Goal: Information Seeking & Learning: Find specific fact

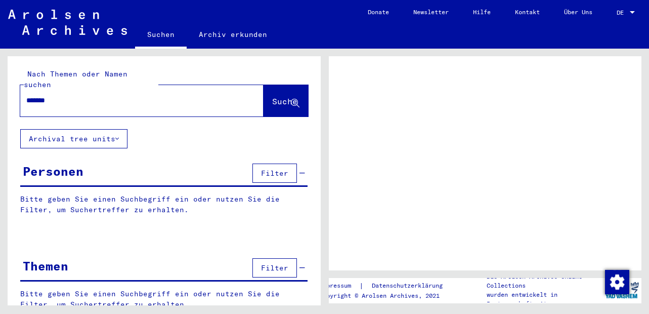
type input "*******"
click at [272, 96] on span "Suche" at bounding box center [284, 101] width 25 height 10
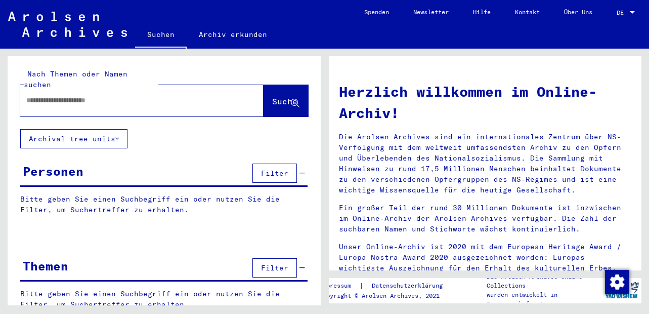
click at [188, 95] on input "text" at bounding box center [129, 100] width 207 height 11
type input "*******"
click at [272, 96] on span "Suche" at bounding box center [284, 101] width 25 height 10
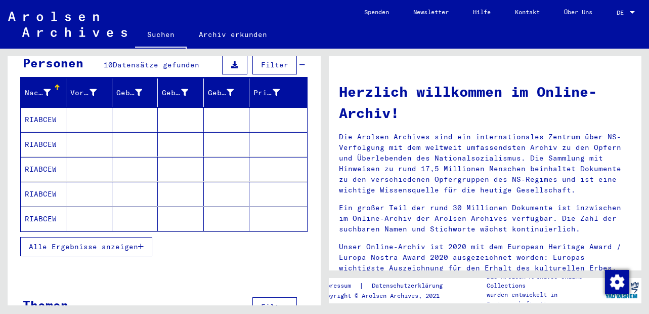
scroll to position [121, 0]
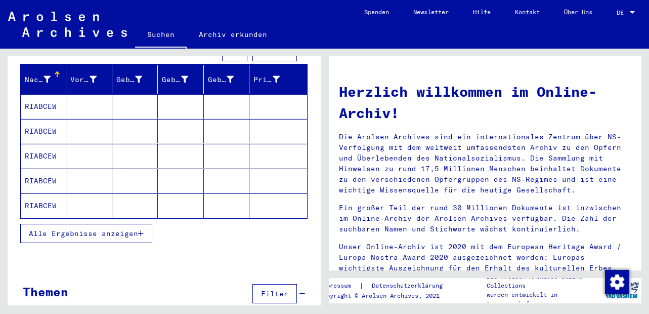
click at [111, 229] on span "Alle Ergebnisse anzeigen" at bounding box center [83, 233] width 109 height 9
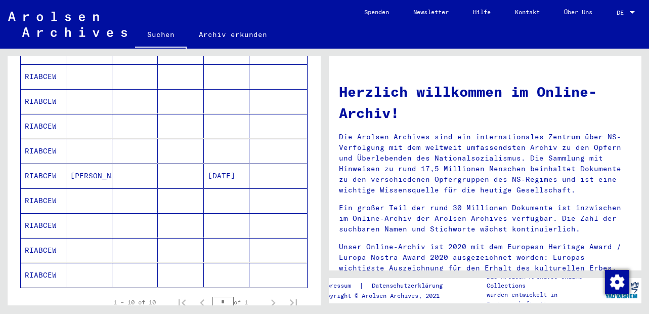
scroll to position [61, 0]
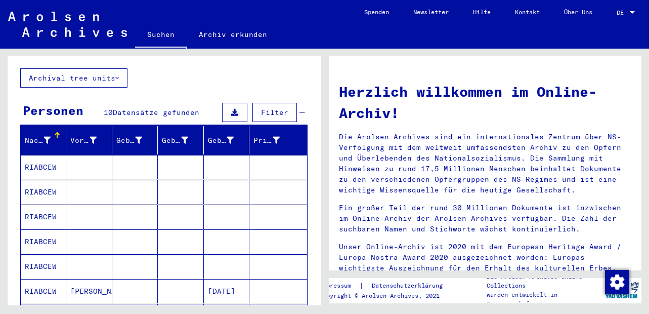
click at [47, 156] on mat-cell "RIABCEW" at bounding box center [44, 167] width 46 height 24
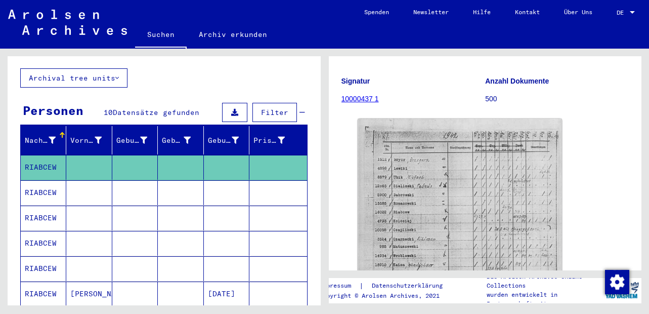
scroll to position [121, 0]
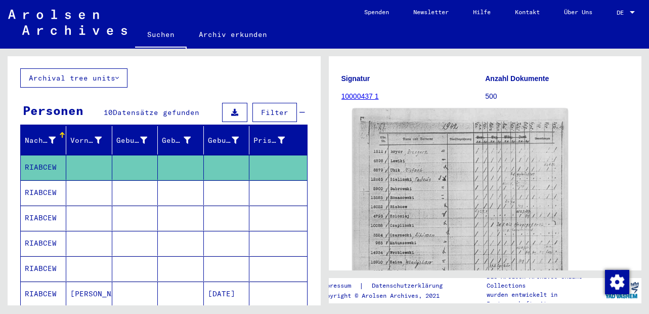
click at [411, 206] on img at bounding box center [459, 260] width 215 height 305
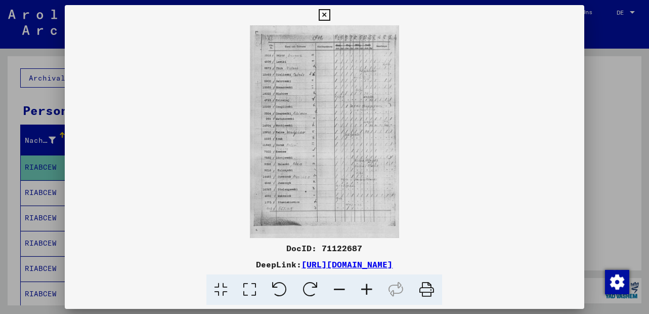
click at [369, 287] on icon at bounding box center [366, 289] width 27 height 31
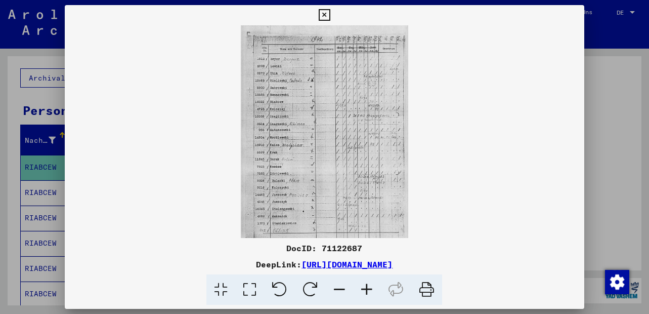
click at [369, 287] on icon at bounding box center [366, 289] width 27 height 31
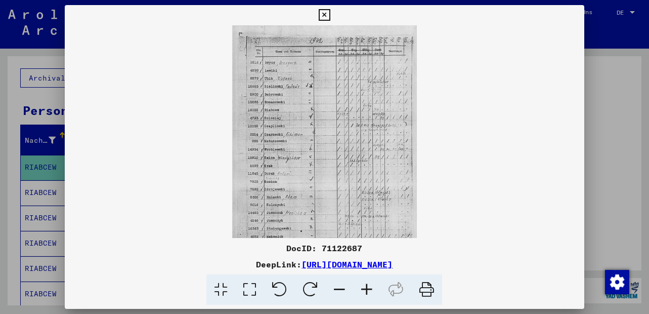
click at [369, 287] on icon at bounding box center [366, 289] width 27 height 31
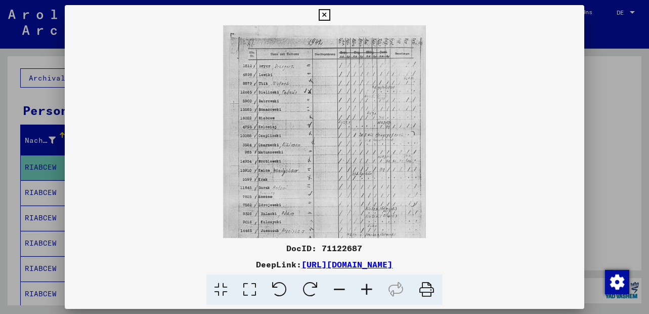
click at [369, 287] on icon at bounding box center [366, 289] width 27 height 31
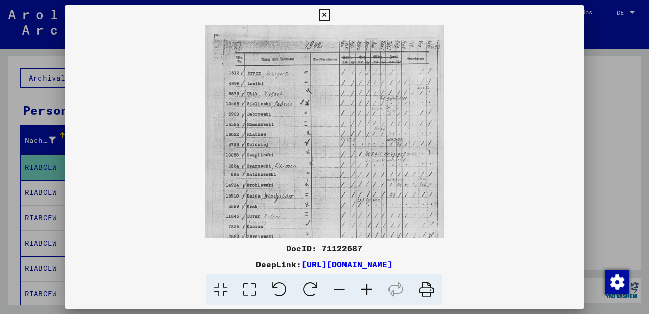
click at [369, 287] on icon at bounding box center [366, 289] width 27 height 31
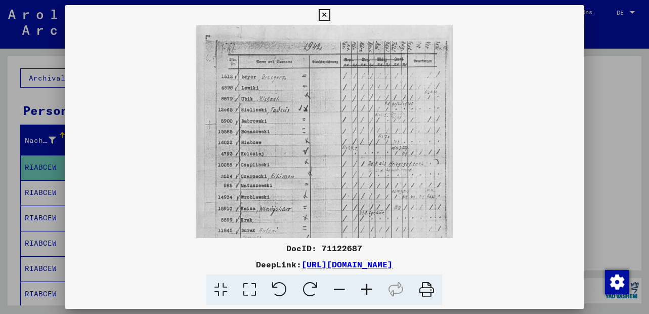
click at [369, 287] on icon at bounding box center [366, 289] width 27 height 31
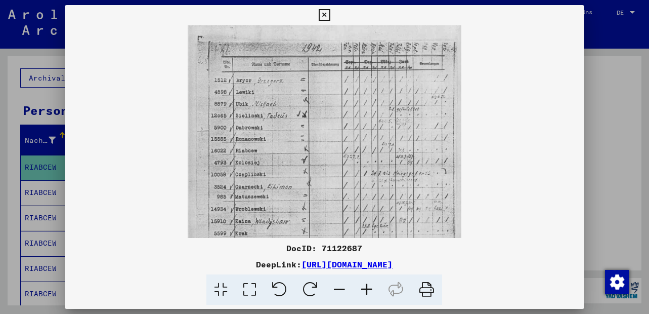
click at [369, 287] on icon at bounding box center [366, 289] width 27 height 31
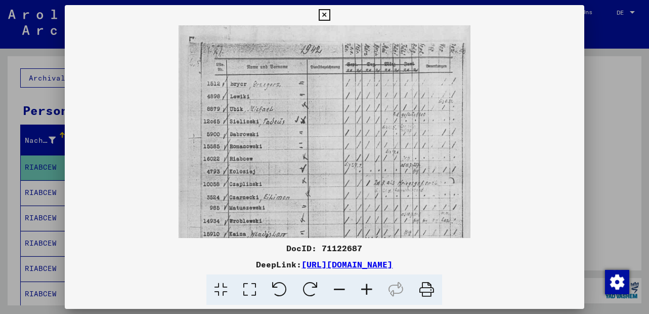
click at [369, 287] on icon at bounding box center [366, 289] width 27 height 31
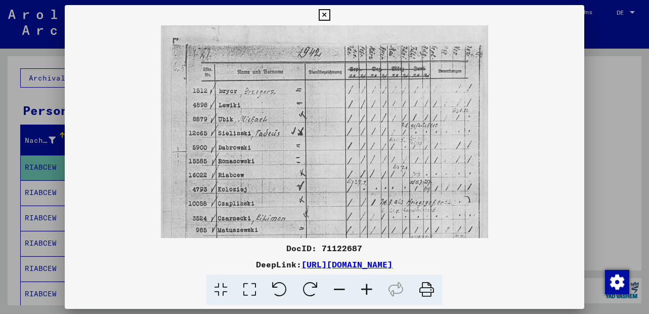
click at [369, 287] on icon at bounding box center [366, 289] width 27 height 31
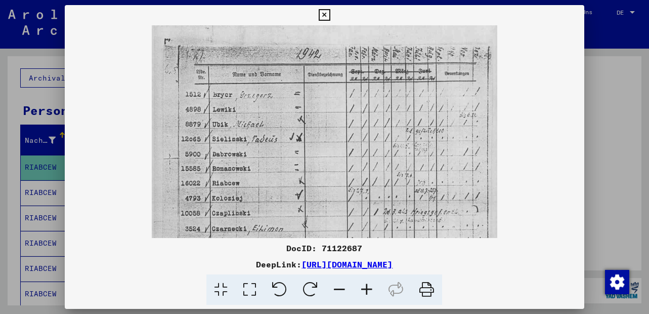
click at [369, 287] on icon at bounding box center [366, 289] width 27 height 31
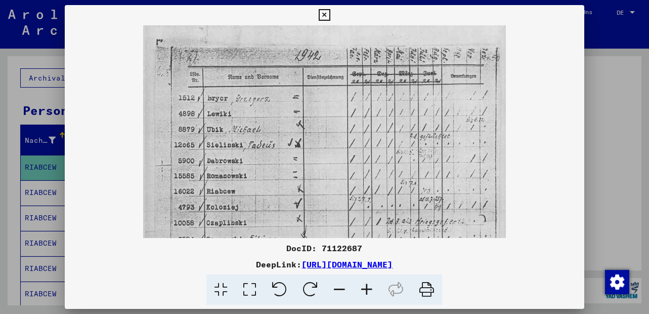
click at [369, 287] on icon at bounding box center [366, 289] width 27 height 31
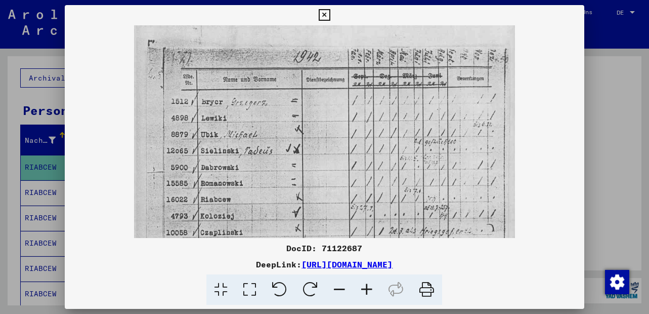
click at [369, 287] on icon at bounding box center [366, 289] width 27 height 31
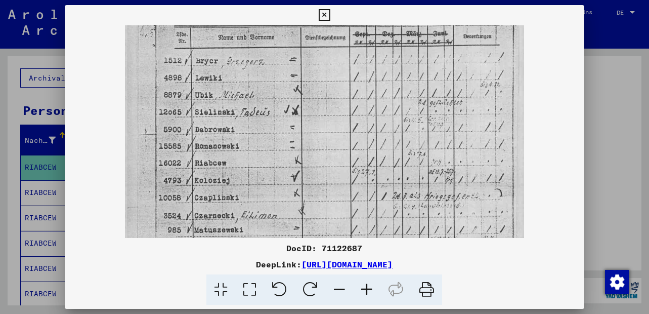
scroll to position [63, 0]
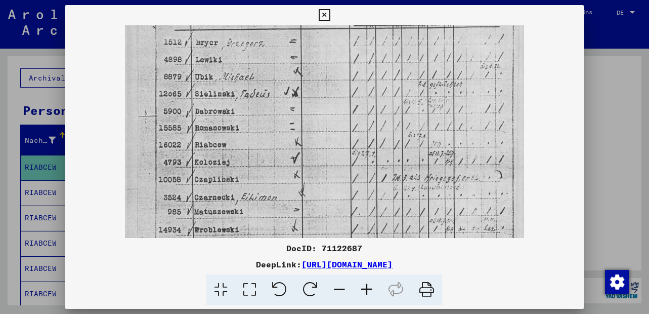
drag, startPoint x: 325, startPoint y: 177, endPoint x: 332, endPoint y: 117, distance: 60.6
click at [332, 117] on img at bounding box center [324, 246] width 398 height 566
click at [613, 100] on div at bounding box center [324, 157] width 649 height 314
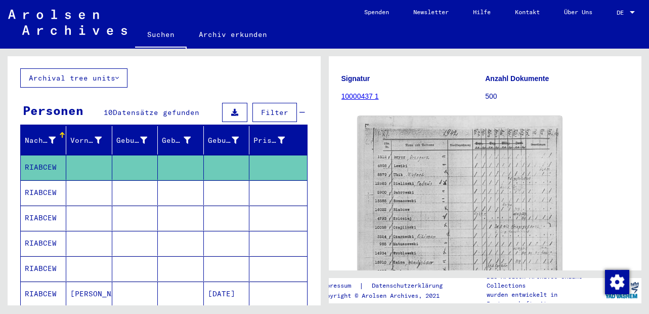
click at [32, 180] on mat-cell "RIABCEW" at bounding box center [44, 192] width 46 height 25
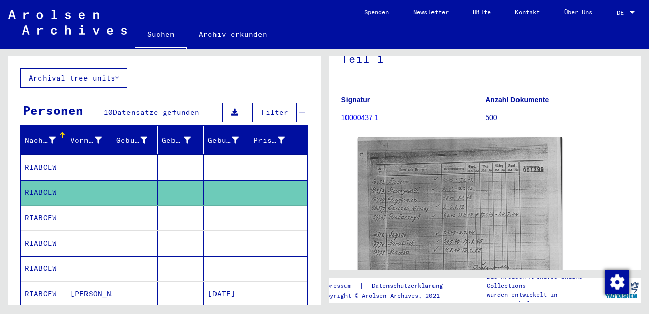
scroll to position [121, 0]
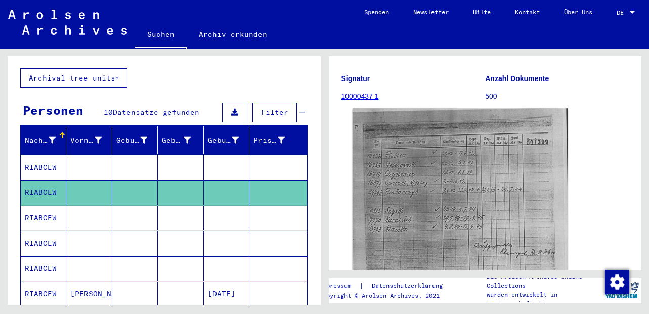
click at [423, 222] on img at bounding box center [459, 260] width 215 height 305
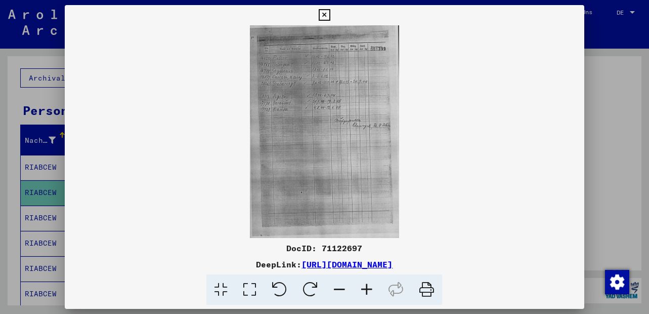
click at [365, 285] on icon at bounding box center [366, 289] width 27 height 31
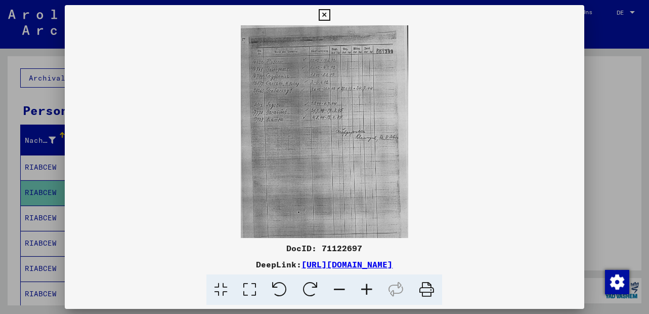
click at [365, 285] on icon at bounding box center [366, 289] width 27 height 31
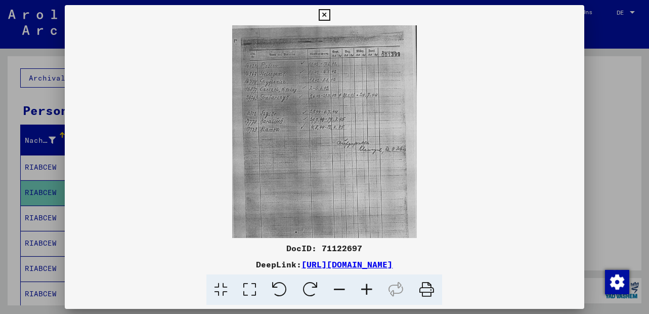
click at [366, 285] on icon at bounding box center [366, 289] width 27 height 31
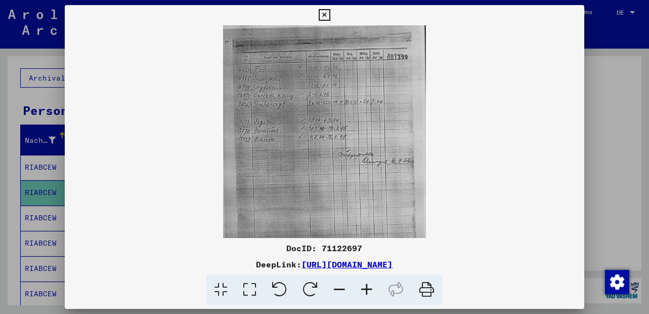
click at [366, 285] on icon at bounding box center [366, 289] width 27 height 31
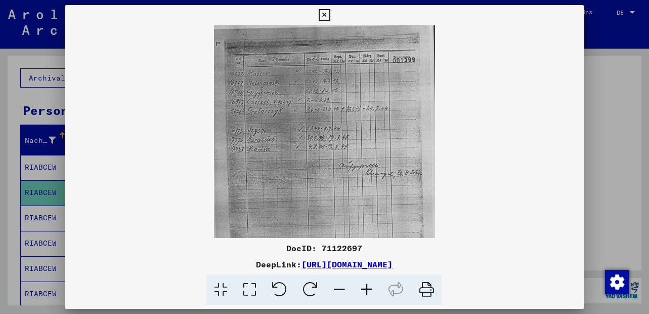
click at [366, 285] on icon at bounding box center [366, 289] width 27 height 31
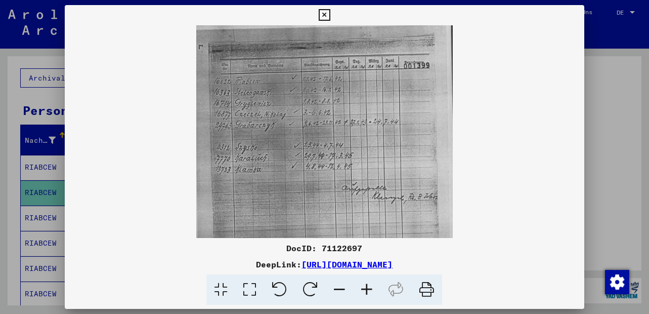
click at [366, 285] on icon at bounding box center [366, 289] width 27 height 31
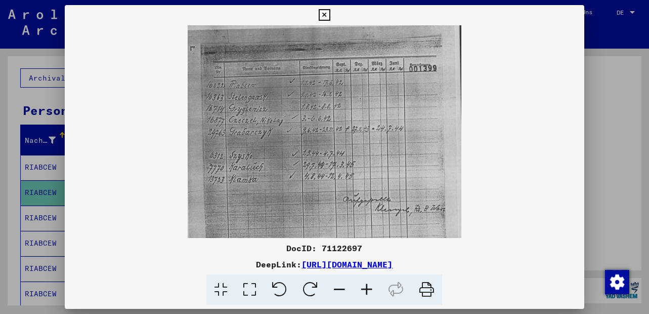
click at [366, 285] on icon at bounding box center [366, 289] width 27 height 31
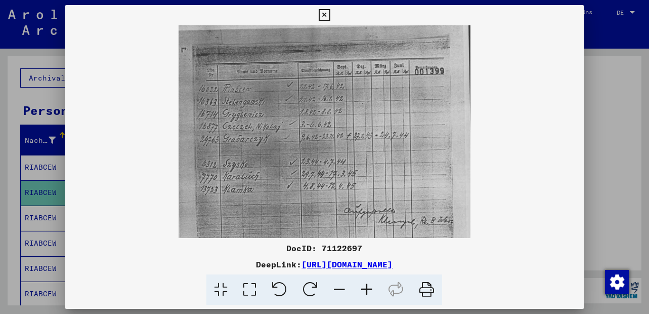
click at [366, 285] on icon at bounding box center [366, 289] width 27 height 31
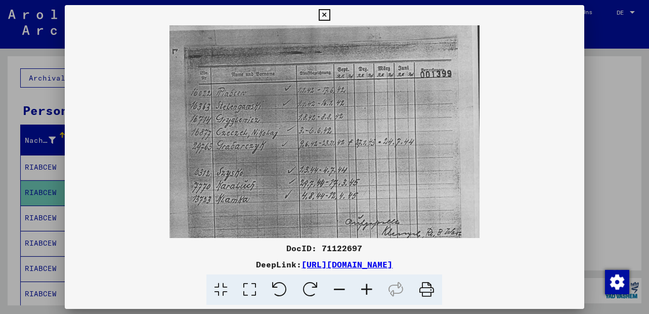
click at [366, 285] on icon at bounding box center [366, 289] width 27 height 31
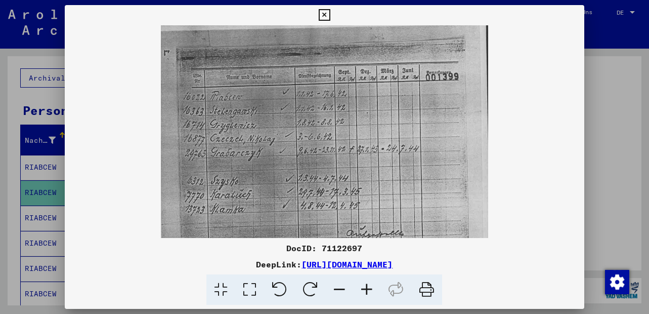
click at [366, 285] on icon at bounding box center [366, 289] width 27 height 31
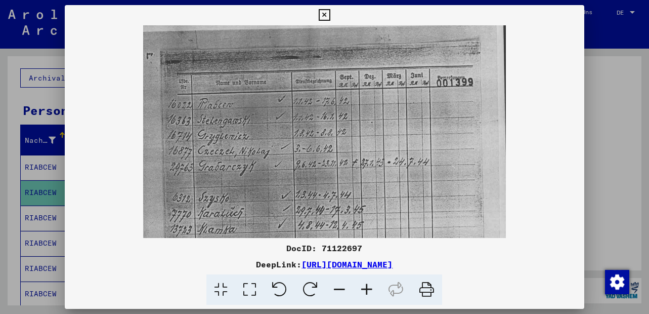
click at [366, 285] on icon at bounding box center [366, 289] width 27 height 31
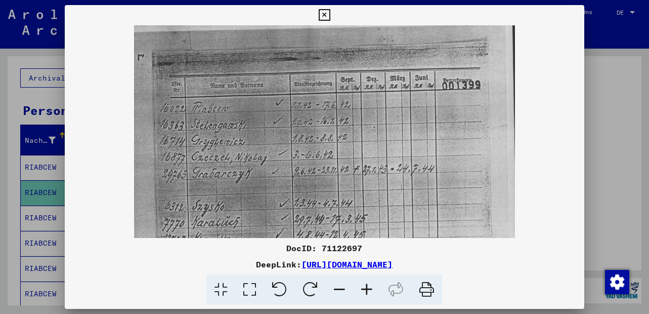
click at [366, 285] on icon at bounding box center [366, 289] width 27 height 31
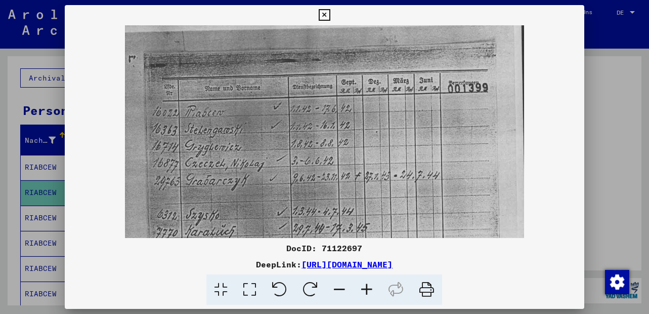
click at [366, 285] on icon at bounding box center [366, 289] width 27 height 31
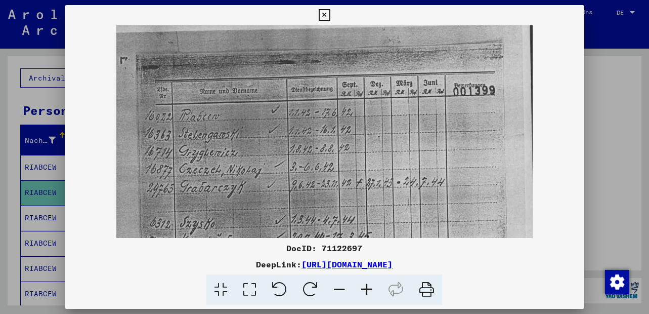
click at [326, 12] on icon at bounding box center [325, 15] width 12 height 12
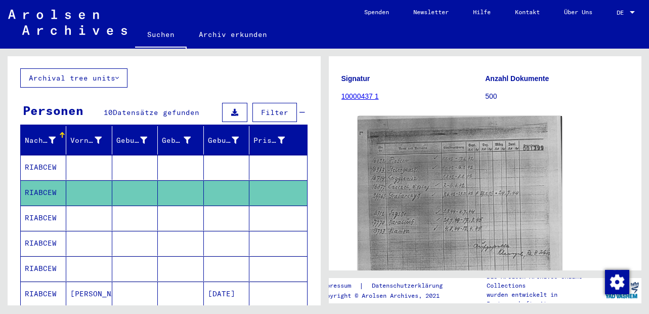
click at [40, 208] on mat-cell "RIABCEW" at bounding box center [44, 217] width 46 height 25
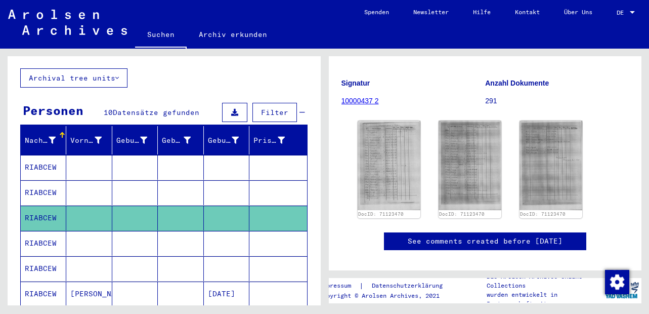
scroll to position [182, 0]
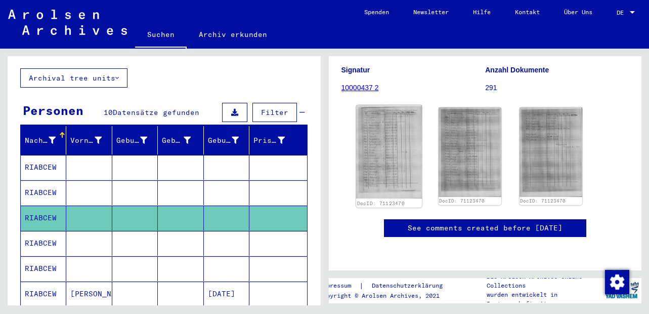
click at [403, 130] on img at bounding box center [388, 152] width 66 height 94
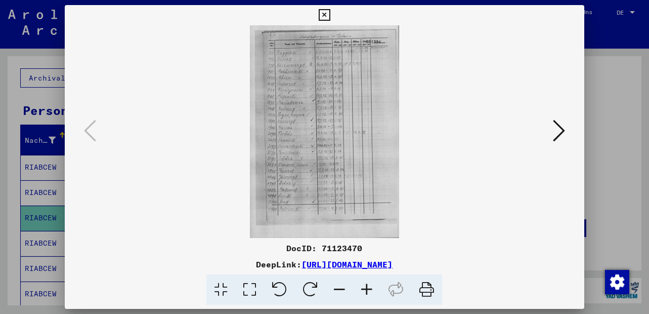
click at [362, 289] on icon at bounding box center [366, 289] width 27 height 31
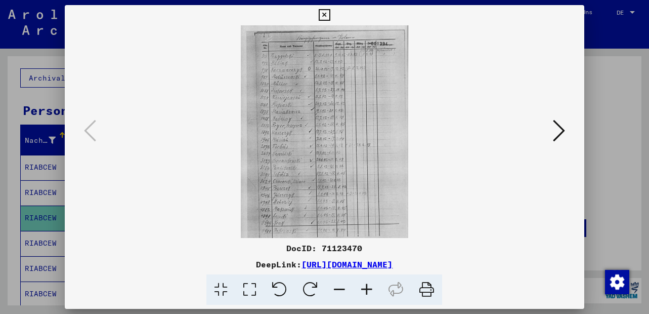
click at [362, 289] on icon at bounding box center [366, 289] width 27 height 31
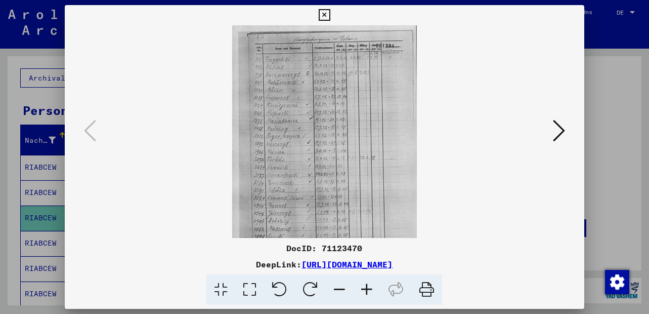
click at [362, 289] on icon at bounding box center [366, 289] width 27 height 31
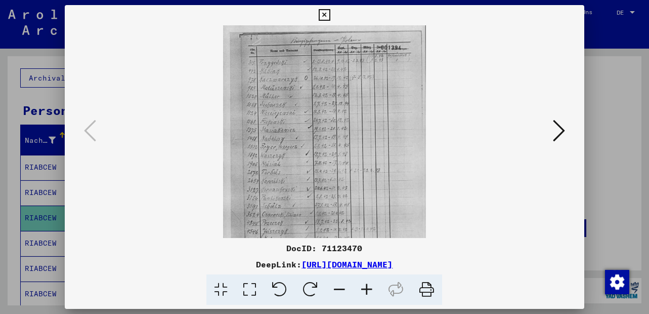
click at [362, 289] on icon at bounding box center [366, 289] width 27 height 31
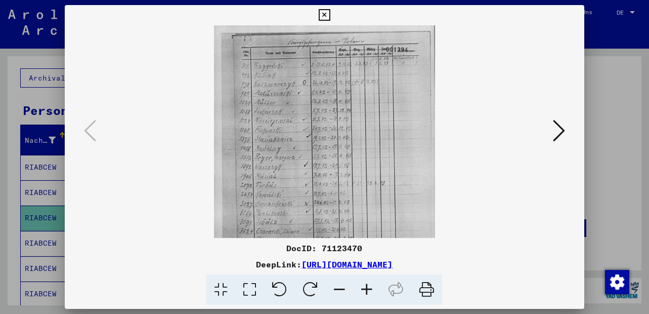
click at [362, 289] on icon at bounding box center [366, 289] width 27 height 31
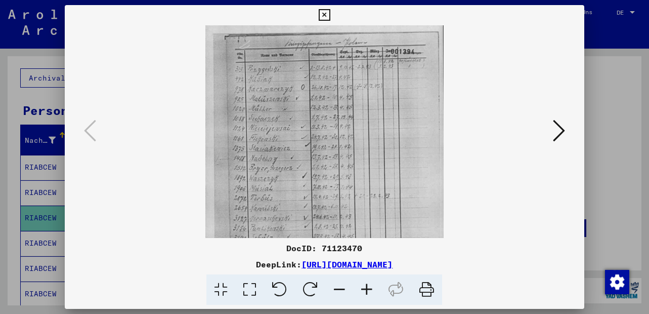
click at [362, 289] on icon at bounding box center [366, 289] width 27 height 31
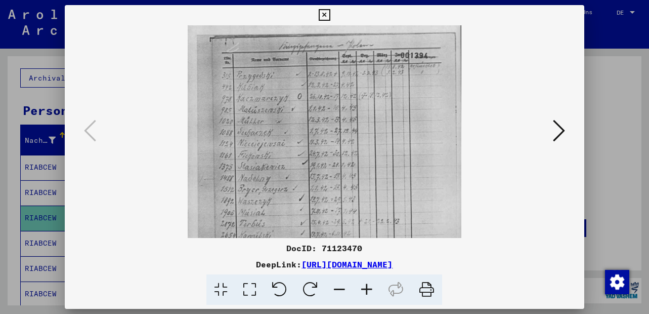
click at [362, 289] on icon at bounding box center [366, 289] width 27 height 31
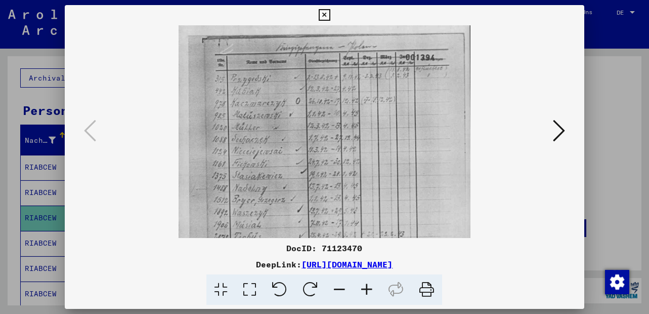
click at [362, 289] on icon at bounding box center [366, 289] width 27 height 31
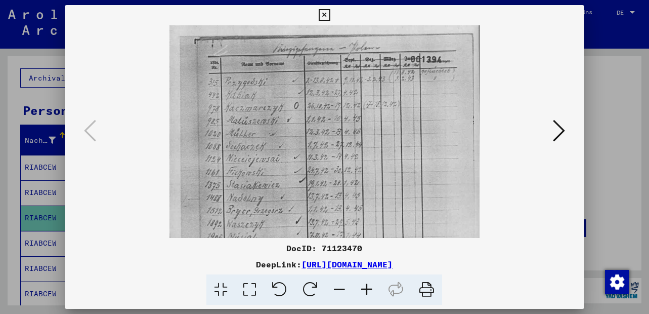
click at [362, 289] on icon at bounding box center [366, 289] width 27 height 31
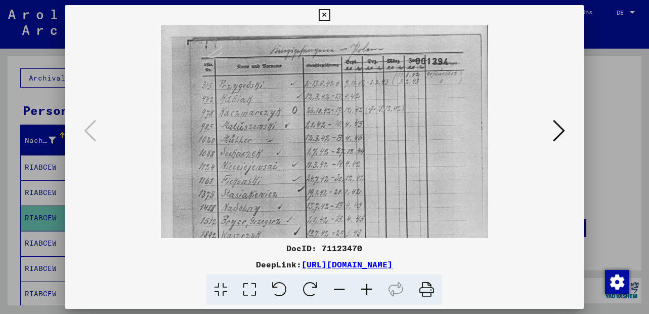
click at [362, 289] on icon at bounding box center [366, 289] width 27 height 31
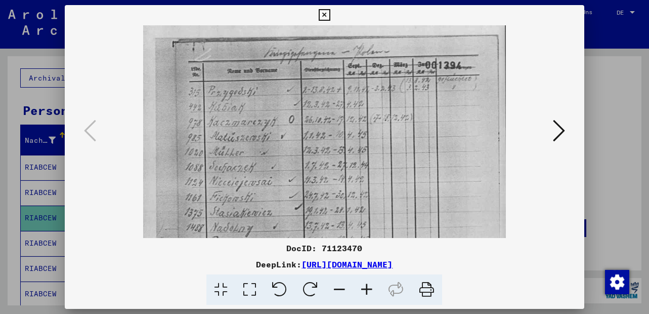
click at [362, 289] on icon at bounding box center [366, 289] width 27 height 31
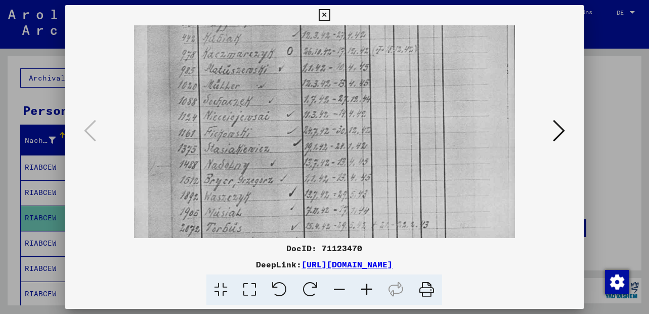
drag, startPoint x: 283, startPoint y: 163, endPoint x: 295, endPoint y: 96, distance: 67.8
click at [295, 96] on img at bounding box center [324, 222] width 381 height 541
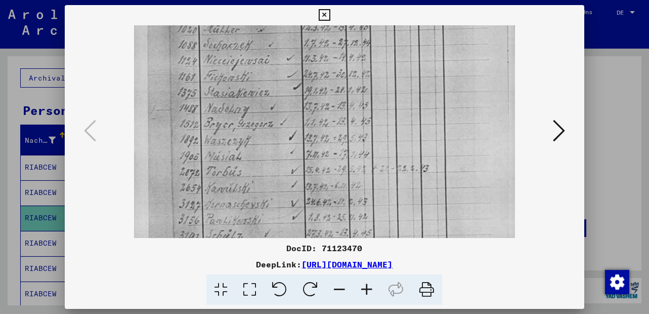
drag, startPoint x: 292, startPoint y: 181, endPoint x: 300, endPoint y: 121, distance: 60.3
click at [300, 123] on img at bounding box center [324, 166] width 381 height 541
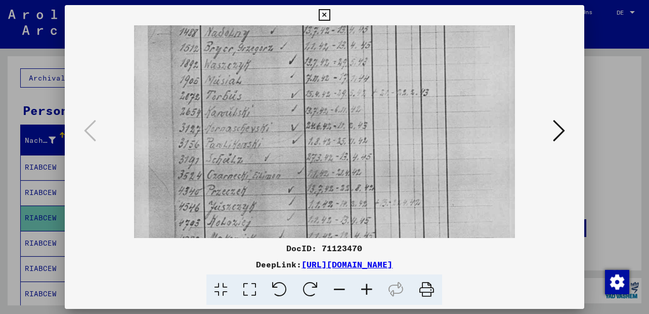
drag, startPoint x: 284, startPoint y: 209, endPoint x: 301, endPoint y: 129, distance: 82.1
click at [301, 129] on img at bounding box center [324, 90] width 381 height 541
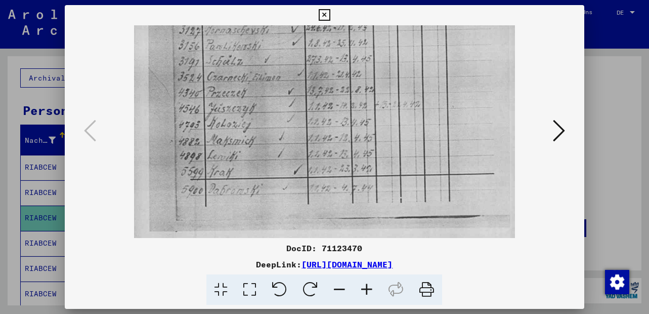
scroll to position [304, 0]
drag, startPoint x: 280, startPoint y: 209, endPoint x: 295, endPoint y: 117, distance: 93.3
click at [555, 125] on icon at bounding box center [559, 130] width 12 height 24
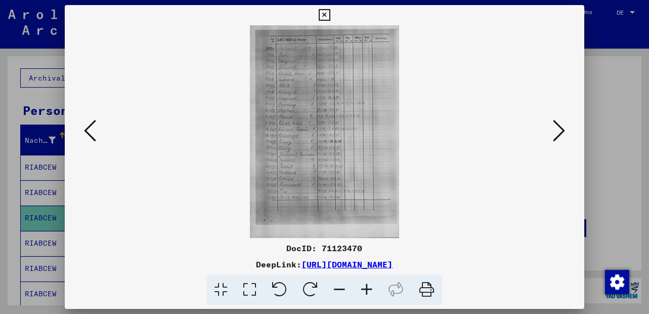
click at [364, 287] on icon at bounding box center [366, 289] width 27 height 31
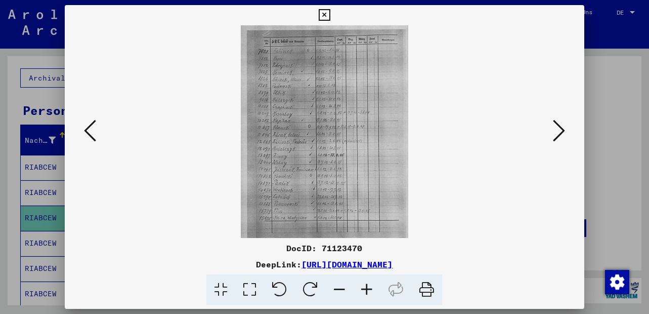
click at [364, 287] on icon at bounding box center [366, 289] width 27 height 31
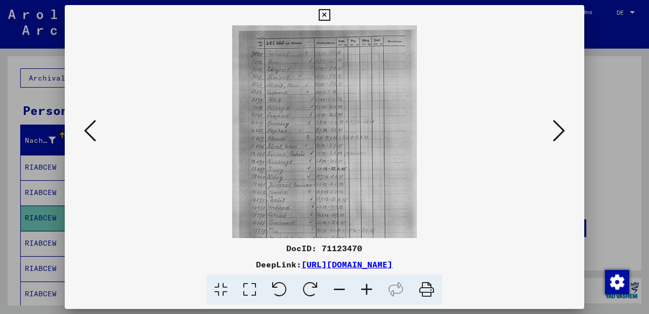
click at [364, 287] on icon at bounding box center [366, 289] width 27 height 31
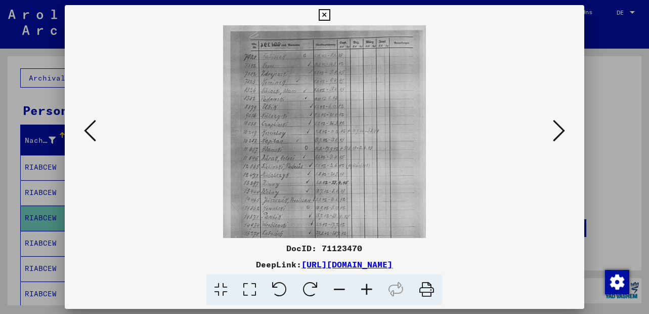
click at [364, 287] on icon at bounding box center [366, 289] width 27 height 31
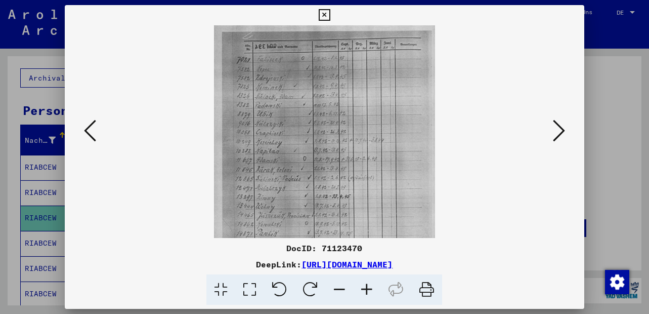
click at [364, 287] on icon at bounding box center [366, 289] width 27 height 31
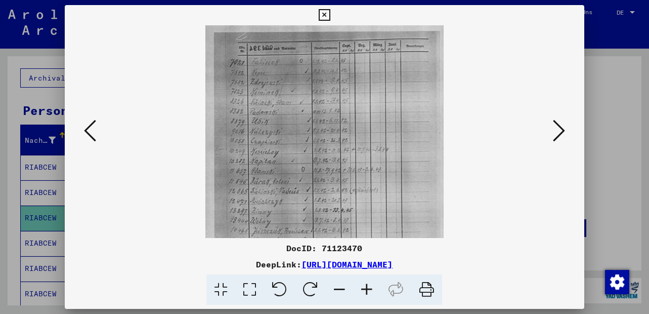
click at [364, 287] on icon at bounding box center [366, 289] width 27 height 31
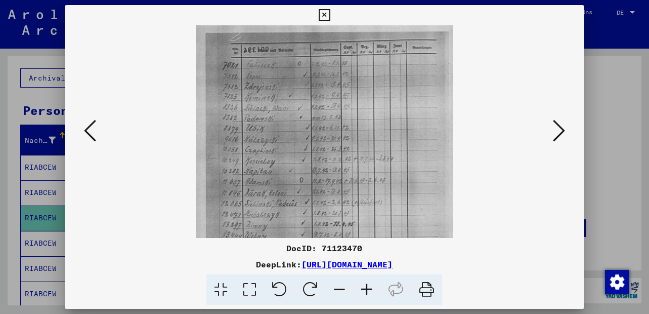
click at [364, 287] on icon at bounding box center [366, 289] width 27 height 31
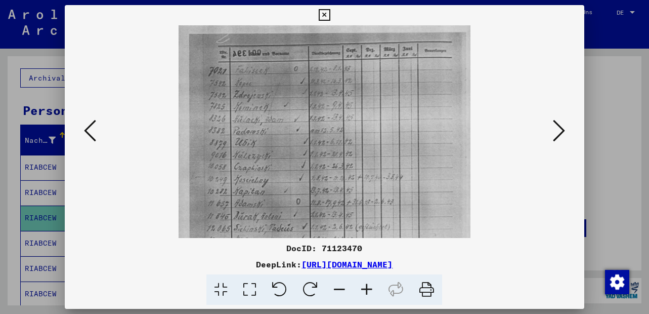
click at [364, 287] on icon at bounding box center [366, 289] width 27 height 31
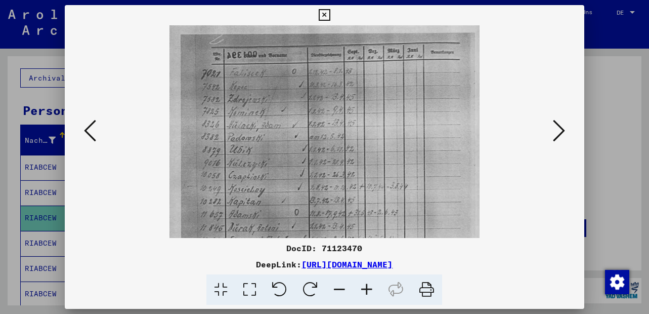
click at [364, 287] on icon at bounding box center [366, 289] width 27 height 31
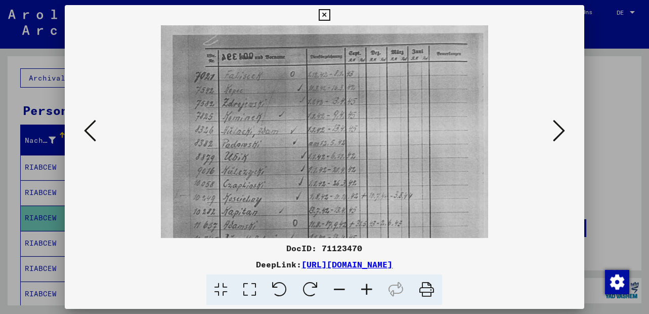
click at [364, 287] on icon at bounding box center [366, 289] width 27 height 31
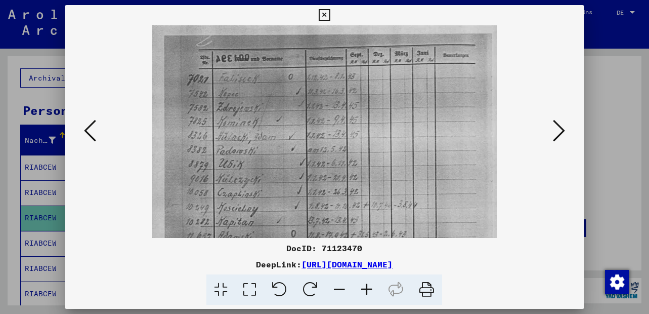
click at [364, 287] on icon at bounding box center [366, 289] width 27 height 31
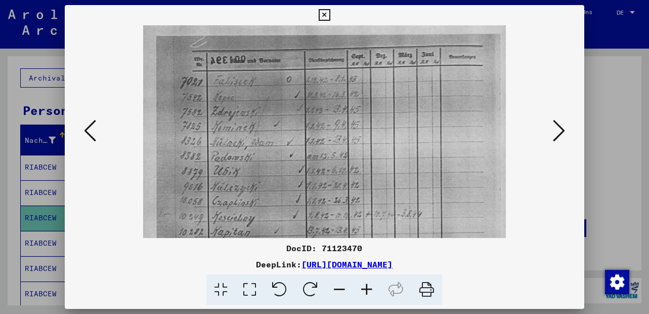
click at [364, 287] on icon at bounding box center [366, 289] width 27 height 31
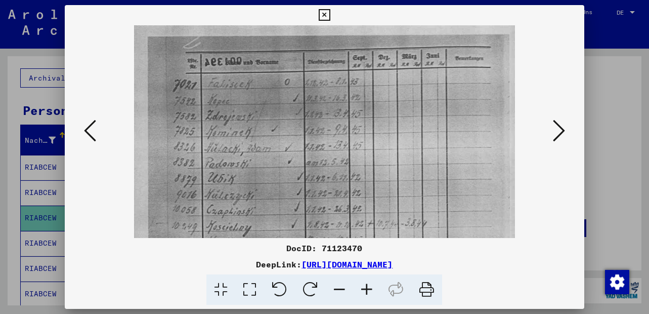
click at [364, 287] on icon at bounding box center [366, 289] width 27 height 31
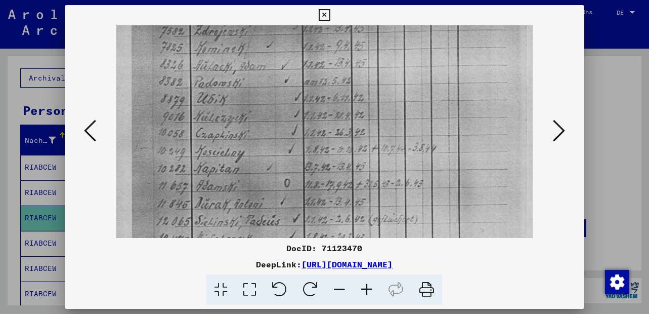
drag, startPoint x: 264, startPoint y: 197, endPoint x: 284, endPoint y: 99, distance: 100.1
click at [284, 99] on img at bounding box center [324, 228] width 416 height 592
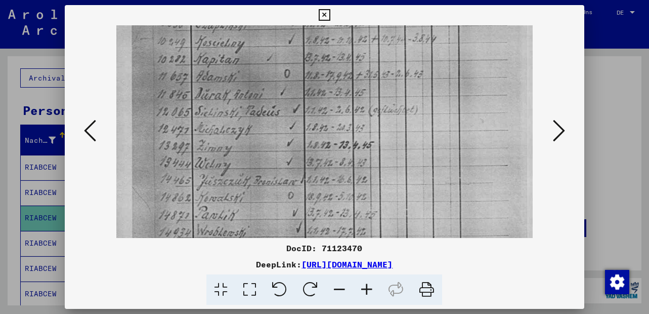
scroll to position [220, 0]
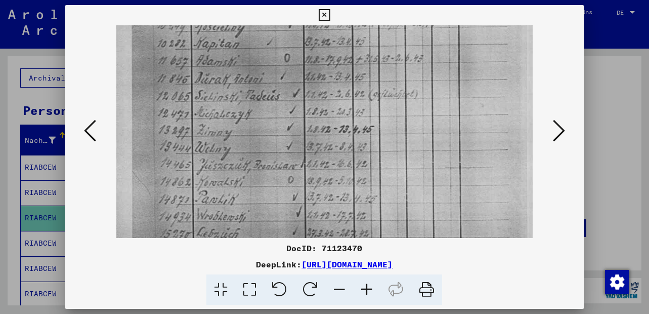
drag, startPoint x: 290, startPoint y: 190, endPoint x: 307, endPoint y: 68, distance: 122.6
click at [307, 68] on img at bounding box center [324, 102] width 416 height 592
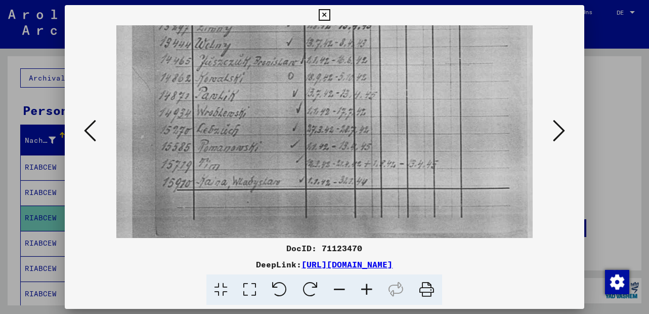
scroll to position [326, 0]
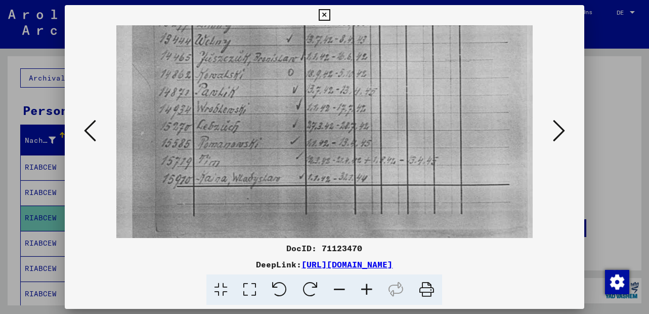
drag, startPoint x: 298, startPoint y: 189, endPoint x: 314, endPoint y: 86, distance: 103.8
click at [559, 128] on icon at bounding box center [559, 130] width 12 height 24
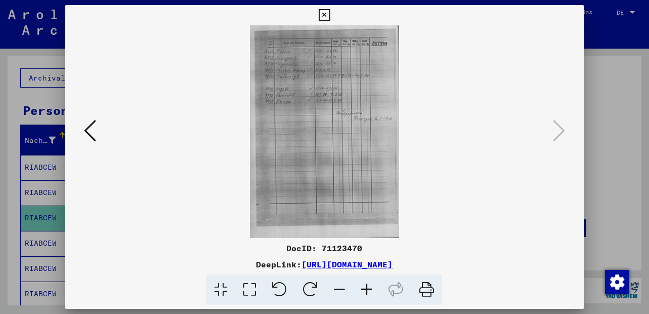
click at [365, 284] on icon at bounding box center [366, 289] width 27 height 31
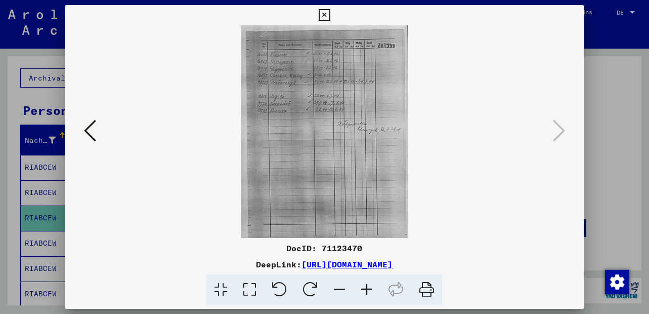
click at [365, 284] on icon at bounding box center [366, 289] width 27 height 31
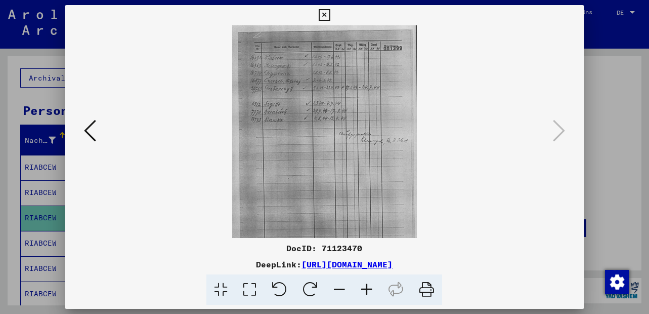
click at [365, 284] on icon at bounding box center [366, 289] width 27 height 31
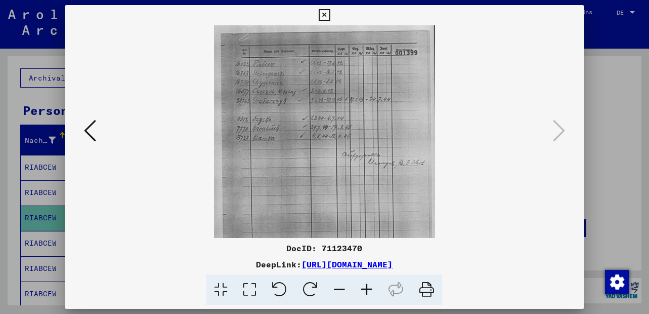
click at [365, 284] on icon at bounding box center [366, 289] width 27 height 31
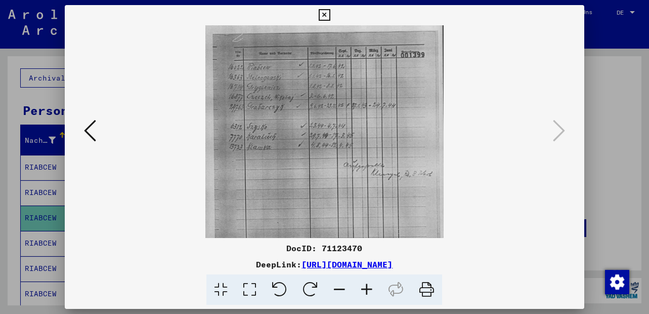
click at [365, 284] on icon at bounding box center [366, 289] width 27 height 31
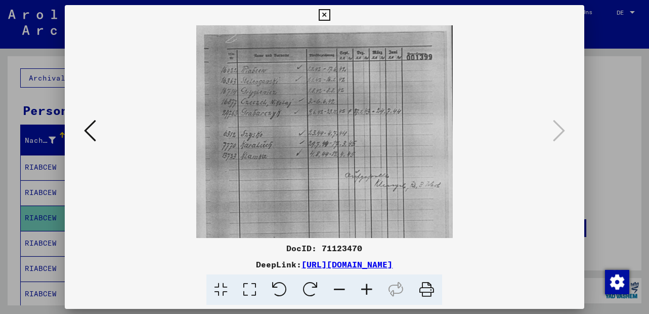
click at [365, 284] on icon at bounding box center [366, 289] width 27 height 31
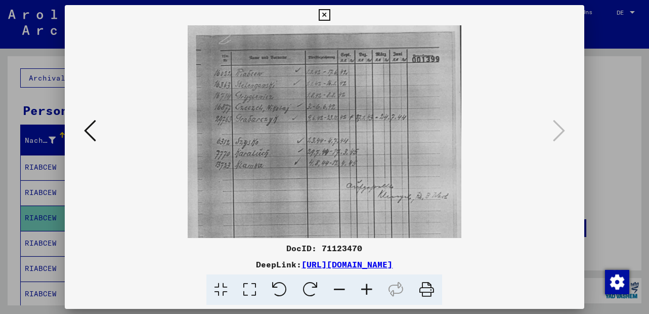
click at [365, 284] on icon at bounding box center [366, 289] width 27 height 31
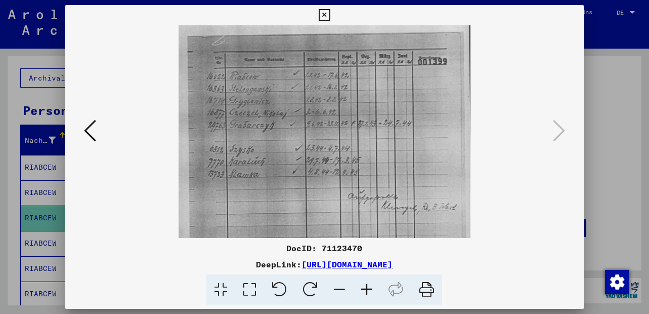
click at [365, 284] on icon at bounding box center [366, 289] width 27 height 31
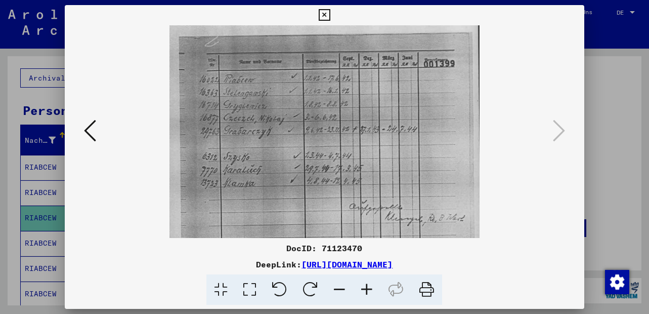
click at [364, 284] on icon at bounding box center [366, 289] width 27 height 31
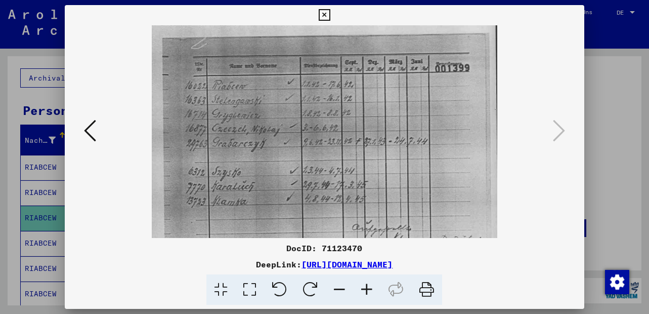
click at [364, 284] on icon at bounding box center [366, 289] width 27 height 31
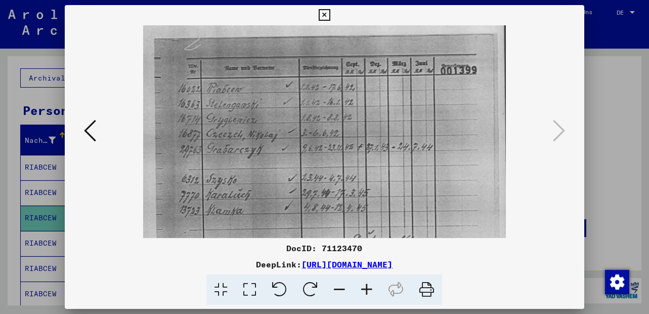
click at [364, 284] on icon at bounding box center [366, 289] width 27 height 31
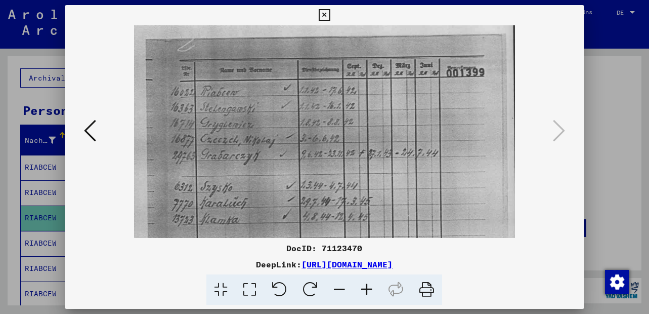
click at [364, 284] on icon at bounding box center [366, 289] width 27 height 31
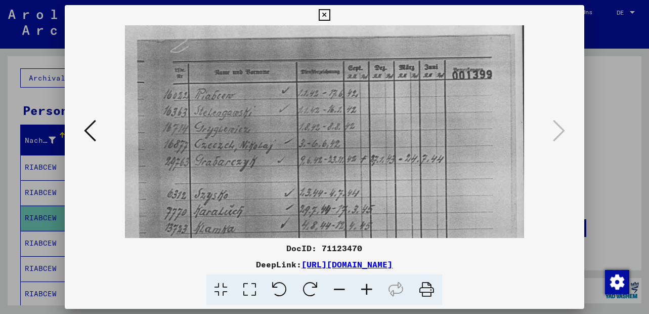
click at [363, 284] on icon at bounding box center [366, 289] width 27 height 31
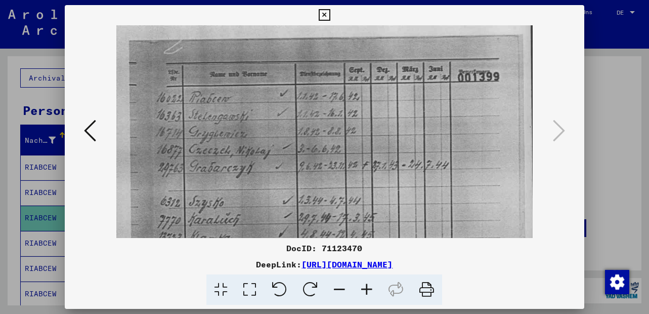
click at [323, 11] on icon at bounding box center [325, 15] width 12 height 12
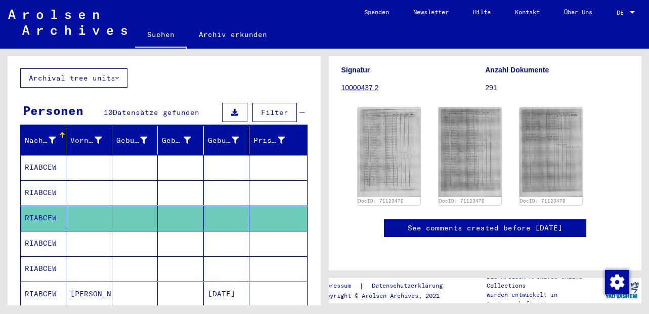
click at [48, 231] on mat-cell "RIABCEW" at bounding box center [44, 243] width 46 height 25
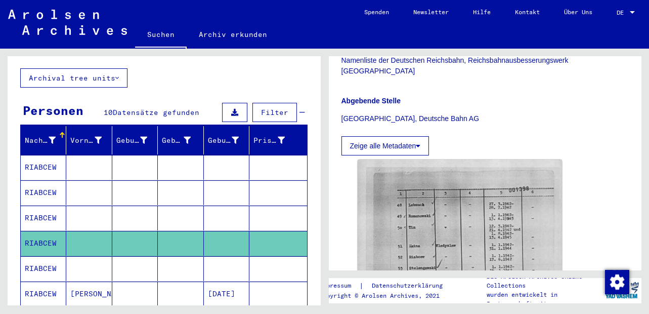
scroll to position [243, 0]
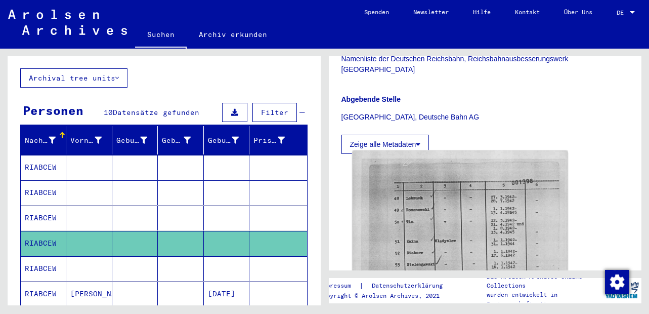
click at [433, 225] on img at bounding box center [459, 302] width 215 height 305
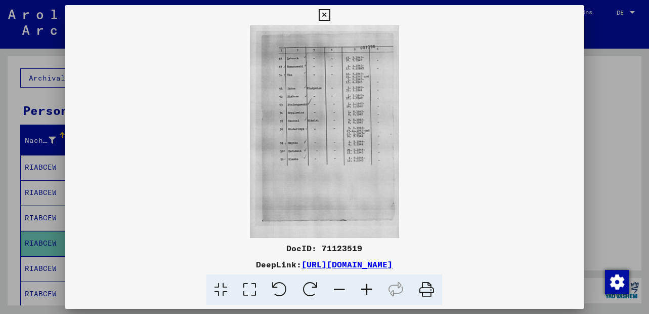
click at [370, 290] on icon at bounding box center [366, 289] width 27 height 31
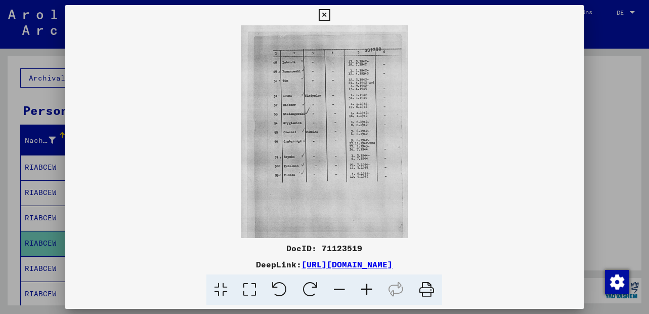
click at [370, 290] on icon at bounding box center [366, 289] width 27 height 31
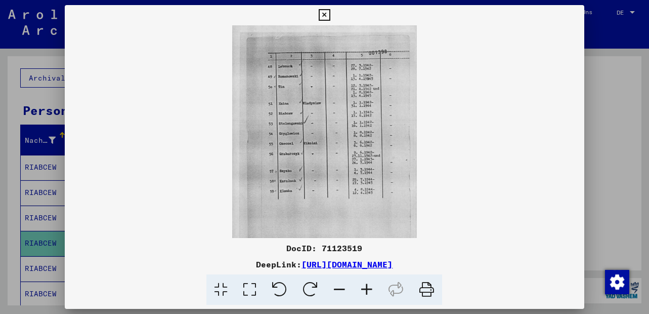
click at [370, 290] on icon at bounding box center [366, 289] width 27 height 31
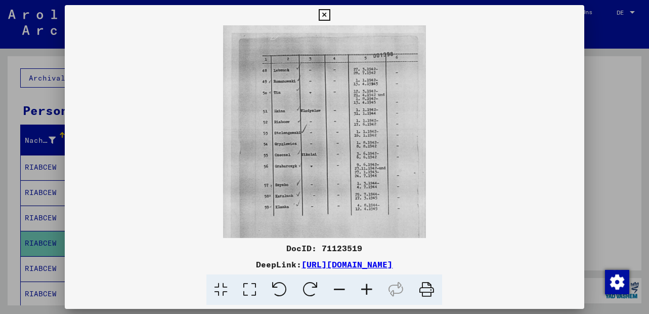
click at [370, 290] on icon at bounding box center [366, 289] width 27 height 31
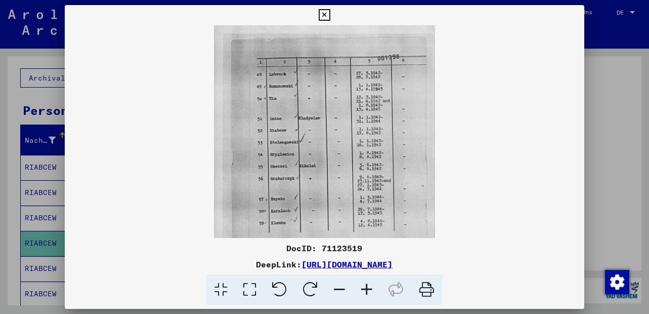
click at [371, 290] on icon at bounding box center [366, 289] width 27 height 31
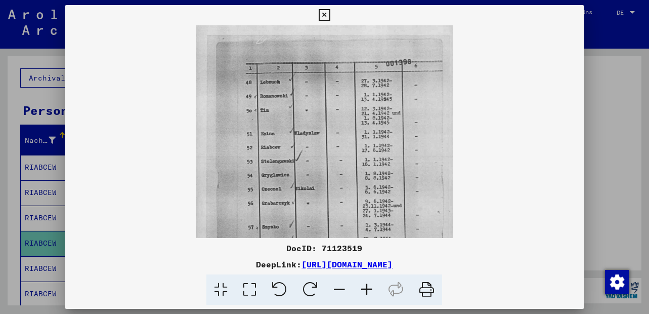
click at [371, 290] on icon at bounding box center [366, 289] width 27 height 31
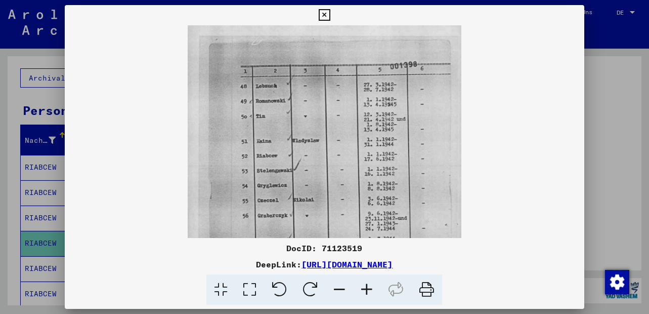
click at [371, 290] on icon at bounding box center [366, 289] width 27 height 31
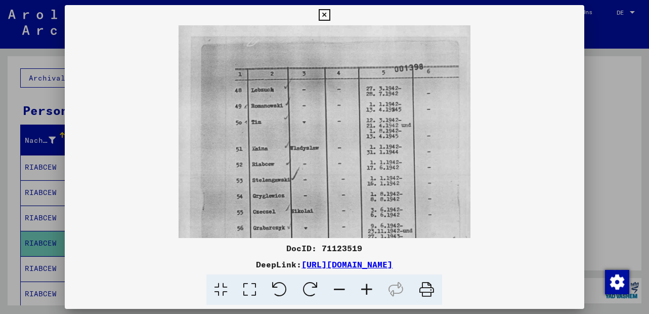
click at [371, 290] on icon at bounding box center [366, 289] width 27 height 31
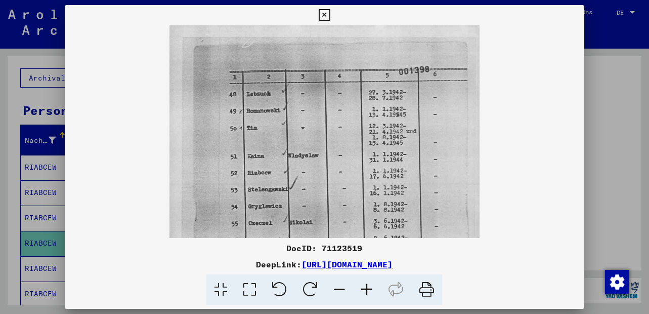
click at [371, 290] on icon at bounding box center [366, 289] width 27 height 31
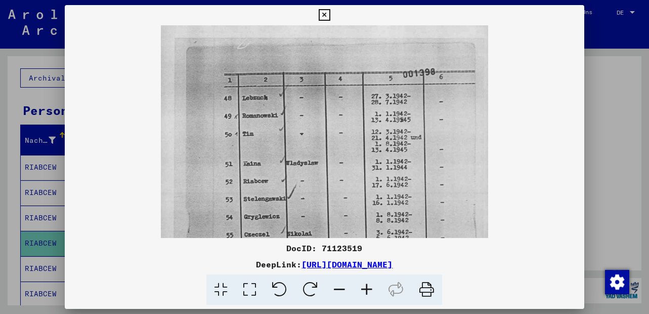
click at [371, 290] on icon at bounding box center [366, 289] width 27 height 31
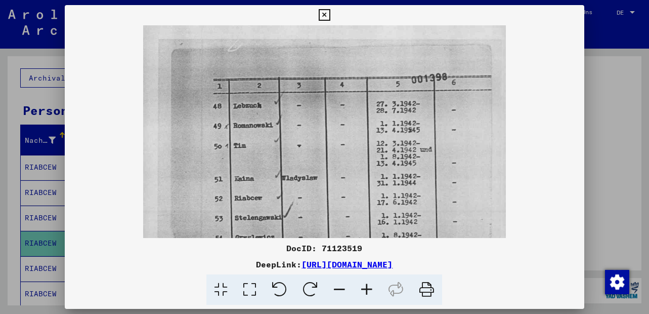
click at [371, 290] on icon at bounding box center [366, 289] width 27 height 31
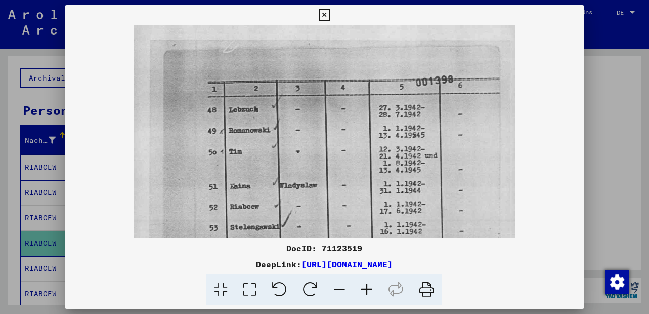
click at [371, 290] on icon at bounding box center [366, 289] width 27 height 31
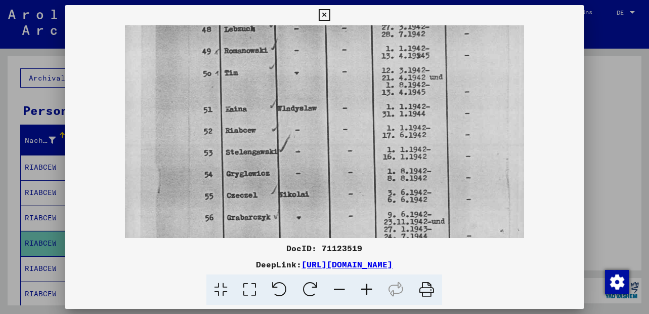
drag, startPoint x: 335, startPoint y: 176, endPoint x: 333, endPoint y: 61, distance: 115.3
click at [333, 71] on img at bounding box center [324, 224] width 398 height 566
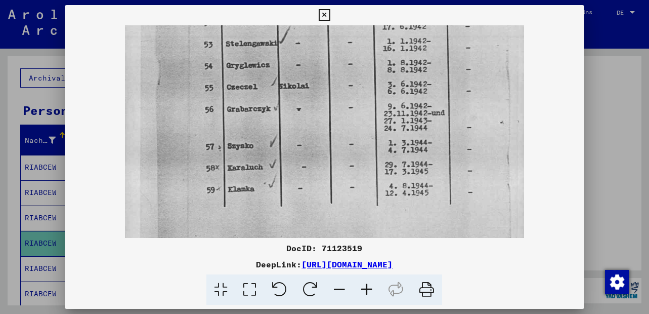
scroll to position [195, 0]
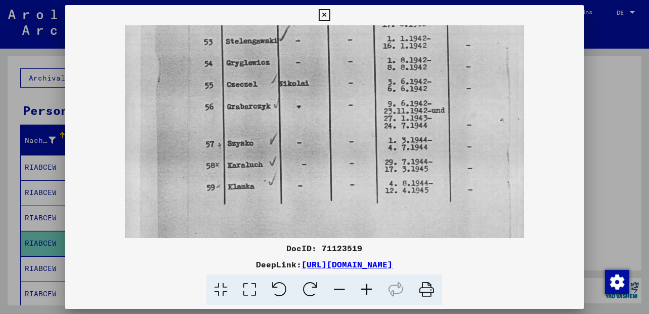
drag, startPoint x: 329, startPoint y: 189, endPoint x: 340, endPoint y: 106, distance: 84.2
click at [340, 106] on img at bounding box center [324, 113] width 398 height 566
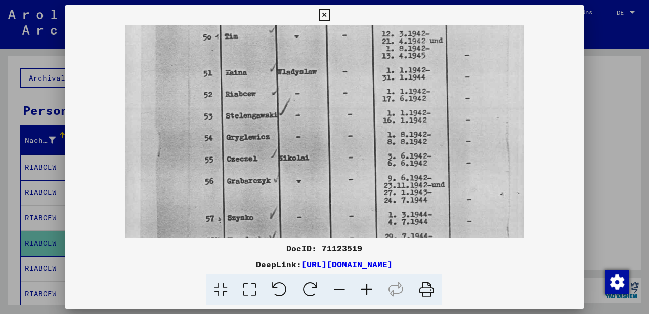
scroll to position [99, 0]
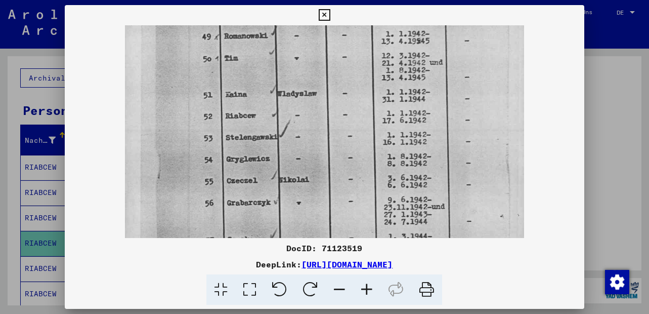
drag, startPoint x: 326, startPoint y: 83, endPoint x: 326, endPoint y: 179, distance: 96.1
click at [326, 179] on img at bounding box center [324, 209] width 398 height 566
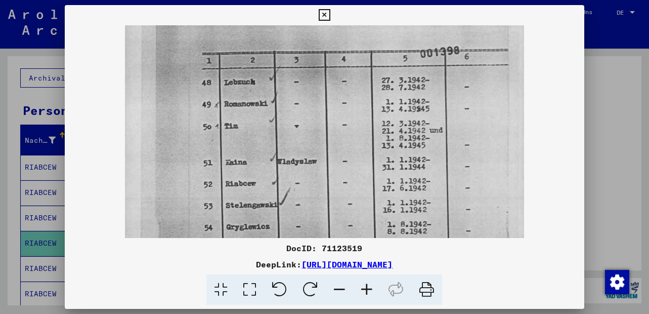
drag, startPoint x: 332, startPoint y: 118, endPoint x: 333, endPoint y: 155, distance: 36.9
click at [325, 196] on img at bounding box center [324, 277] width 398 height 566
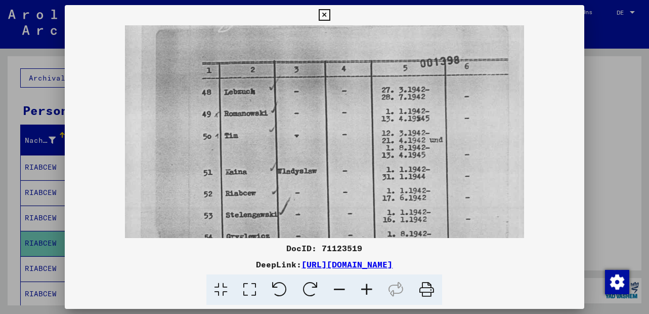
click at [325, 14] on icon at bounding box center [325, 15] width 12 height 12
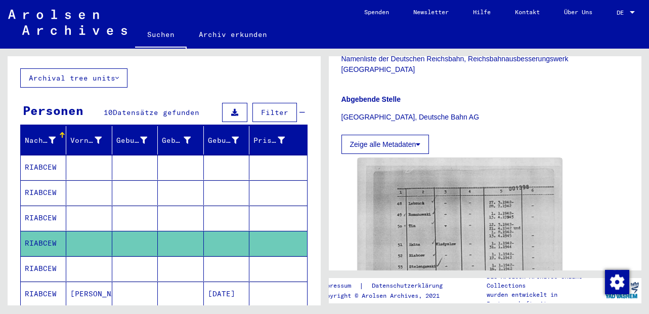
click at [36, 256] on mat-cell "RIABCEW" at bounding box center [44, 268] width 46 height 25
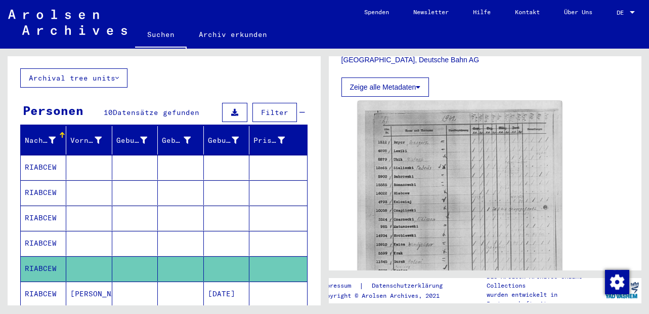
scroll to position [303, 0]
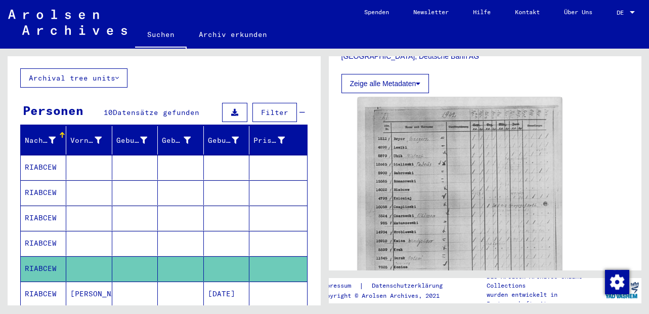
click at [391, 173] on img at bounding box center [460, 242] width 205 height 291
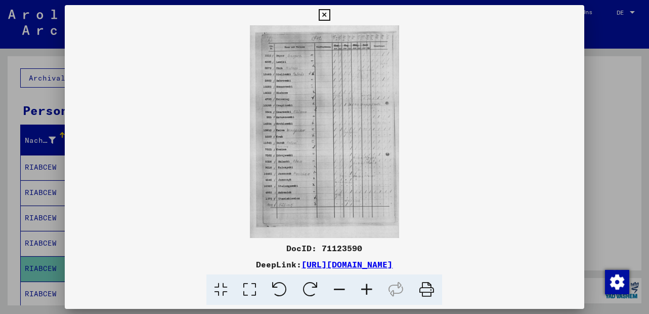
click at [367, 292] on icon at bounding box center [366, 289] width 27 height 31
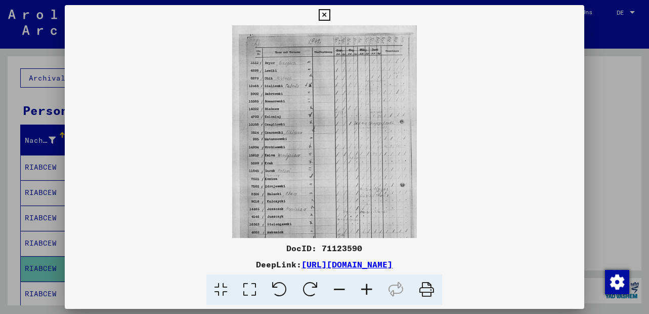
click at [367, 292] on icon at bounding box center [366, 289] width 27 height 31
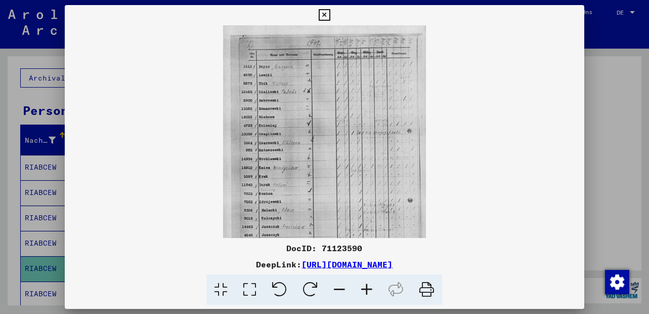
click at [367, 292] on icon at bounding box center [366, 289] width 27 height 31
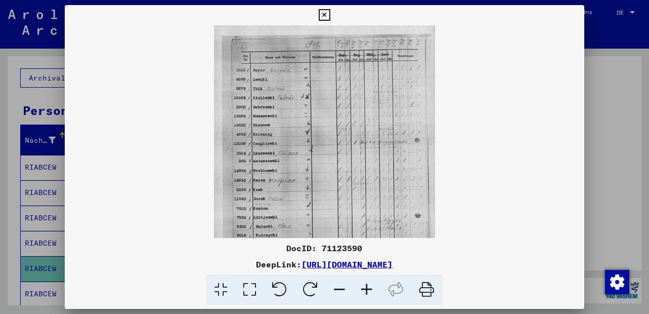
click at [367, 292] on icon at bounding box center [366, 289] width 27 height 31
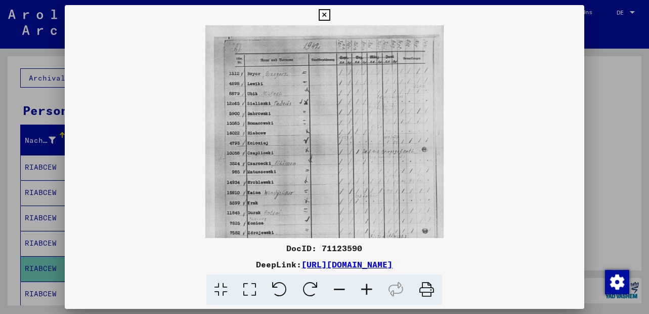
click at [367, 292] on icon at bounding box center [366, 289] width 27 height 31
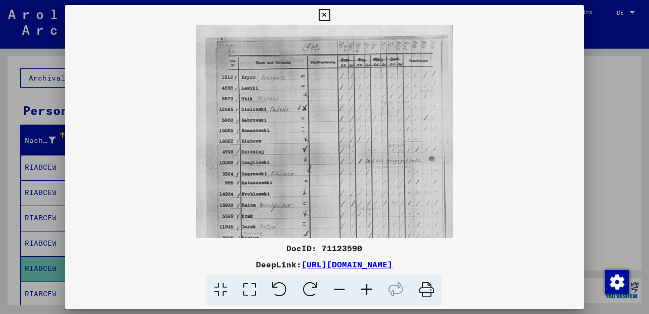
click at [367, 292] on icon at bounding box center [366, 289] width 27 height 31
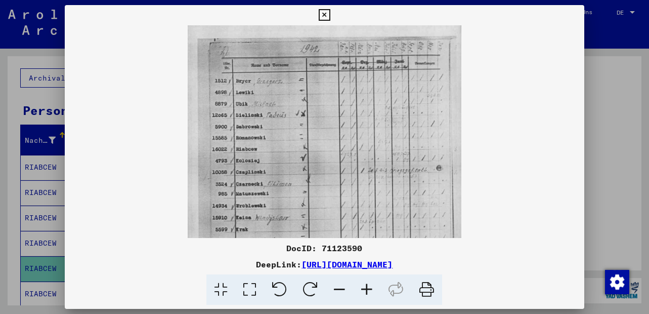
click at [367, 292] on icon at bounding box center [366, 289] width 27 height 31
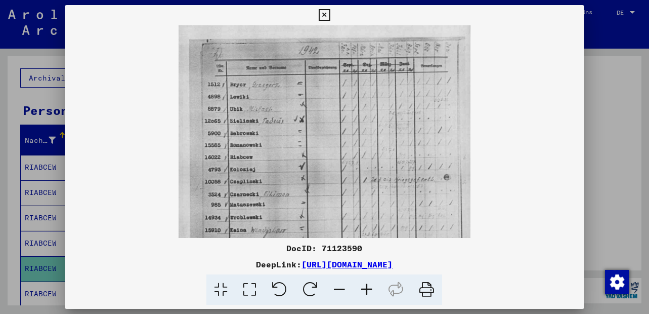
click at [367, 292] on icon at bounding box center [366, 289] width 27 height 31
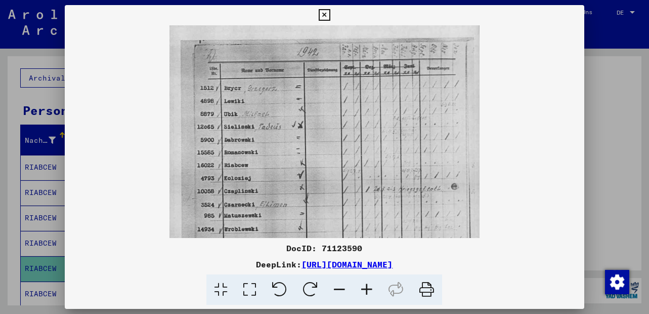
click at [367, 292] on icon at bounding box center [366, 289] width 27 height 31
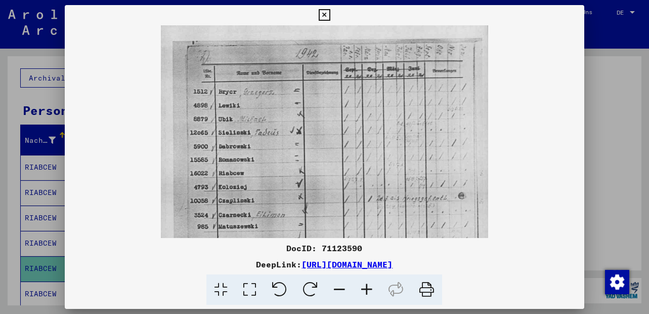
click at [367, 292] on icon at bounding box center [366, 289] width 27 height 31
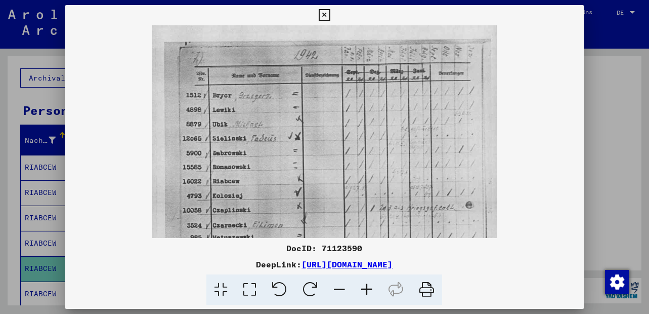
click at [367, 292] on icon at bounding box center [366, 289] width 27 height 31
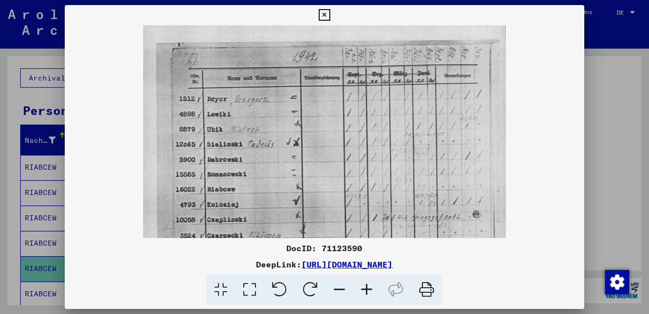
click at [368, 289] on icon at bounding box center [366, 289] width 27 height 31
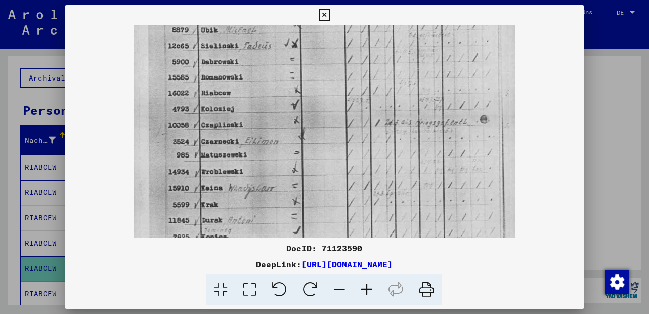
drag, startPoint x: 284, startPoint y: 209, endPoint x: 298, endPoint y: 104, distance: 106.2
click at [298, 104] on img at bounding box center [324, 191] width 381 height 541
click at [324, 16] on icon at bounding box center [325, 15] width 12 height 12
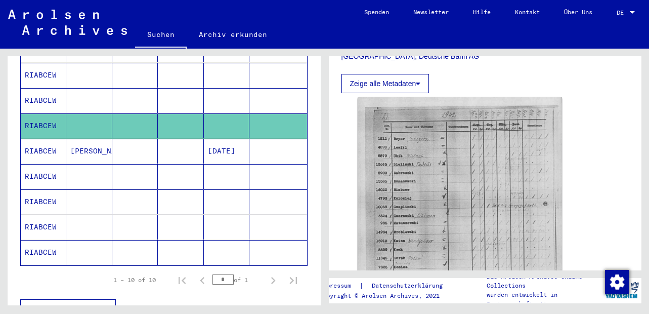
scroll to position [243, 0]
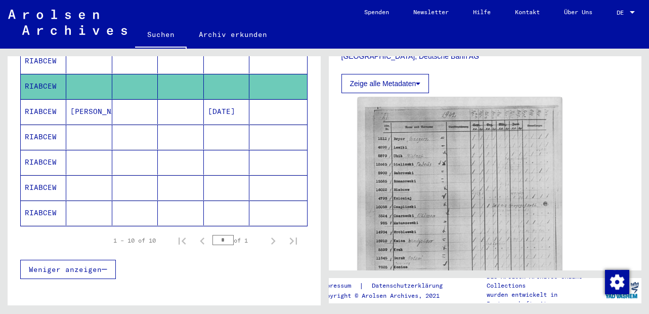
click at [77, 100] on mat-cell "[PERSON_NAME]" at bounding box center [89, 111] width 46 height 25
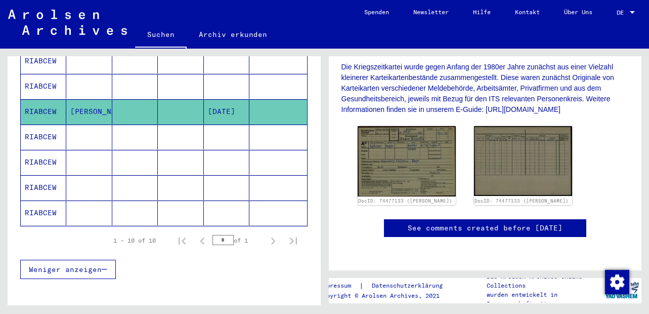
scroll to position [243, 0]
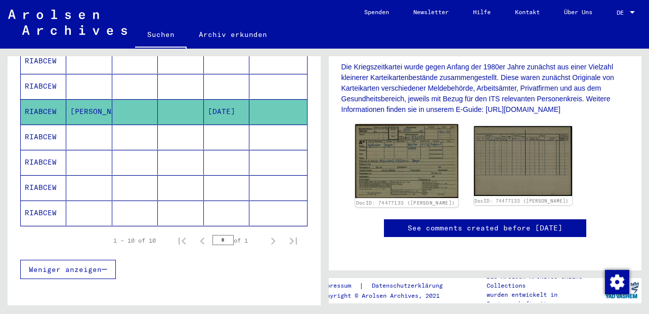
click at [390, 131] on img at bounding box center [406, 161] width 103 height 74
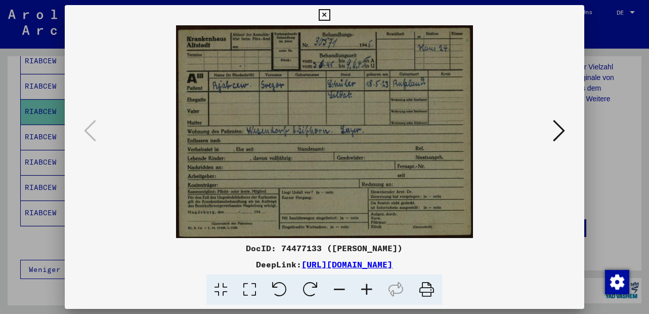
click at [364, 286] on icon at bounding box center [366, 289] width 27 height 31
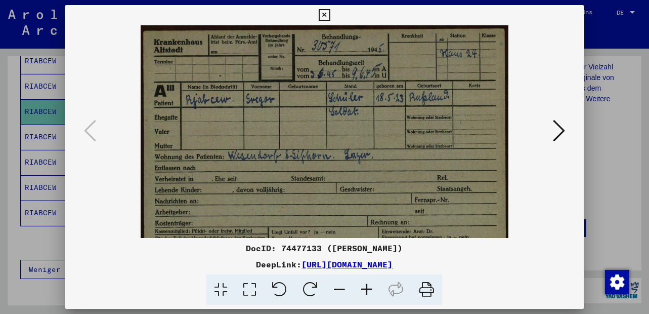
click at [364, 286] on icon at bounding box center [366, 289] width 27 height 31
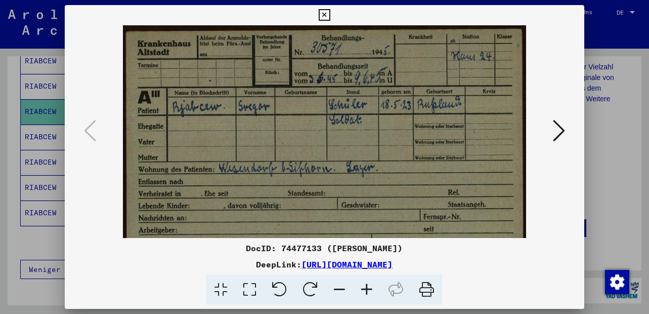
click at [364, 286] on icon at bounding box center [366, 289] width 27 height 31
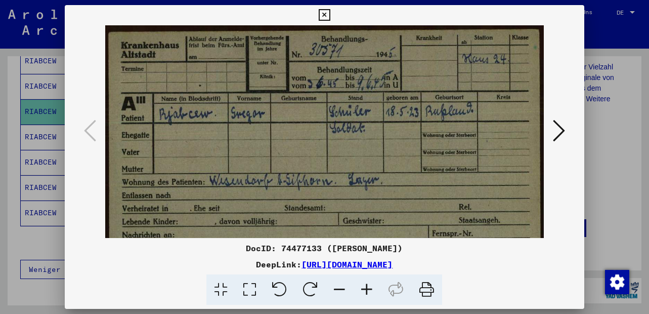
click at [364, 286] on icon at bounding box center [366, 289] width 27 height 31
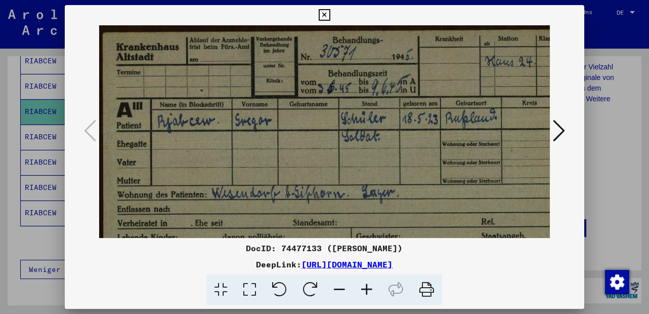
drag, startPoint x: 286, startPoint y: 159, endPoint x: 286, endPoint y: 177, distance: 18.2
click at [286, 177] on img at bounding box center [336, 194] width 474 height 339
click at [555, 128] on icon at bounding box center [559, 130] width 12 height 24
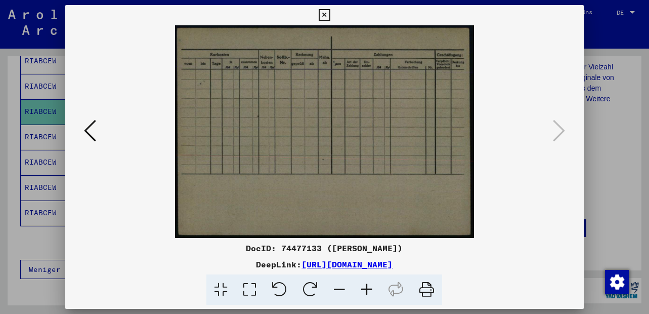
click at [325, 11] on icon at bounding box center [325, 15] width 12 height 12
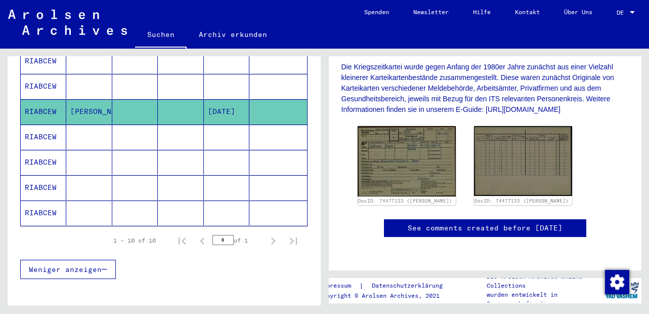
click at [37, 124] on mat-cell "RIABCEW" at bounding box center [44, 136] width 46 height 25
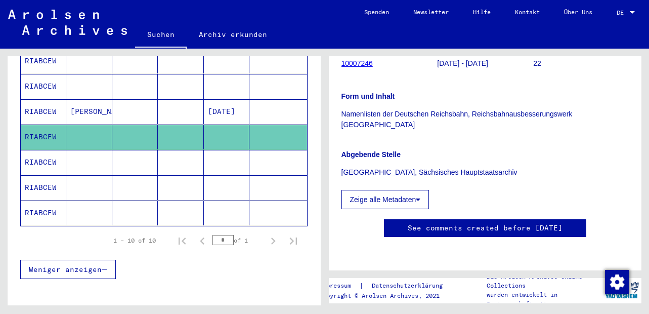
scroll to position [485, 0]
click at [36, 151] on mat-cell "RIABCEW" at bounding box center [44, 162] width 46 height 25
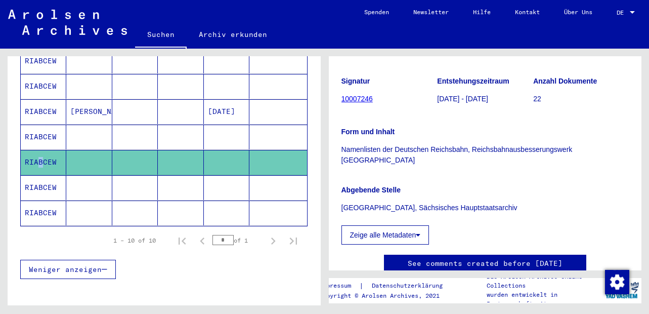
scroll to position [182, 0]
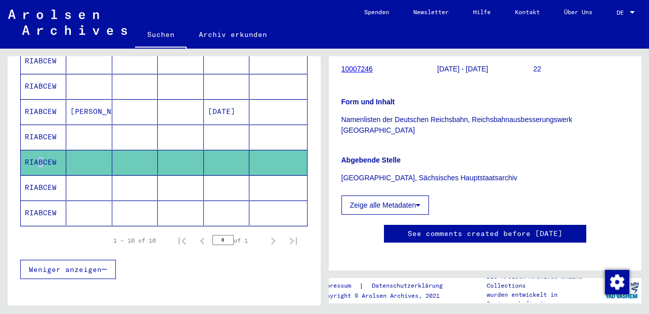
click at [362, 195] on button "Zeige alle Metadaten" at bounding box center [385, 204] width 88 height 19
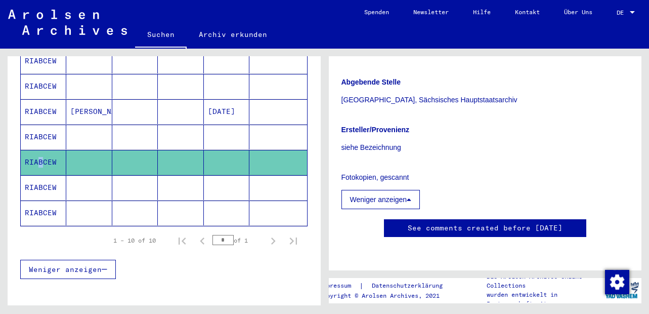
scroll to position [303, 0]
click at [50, 175] on mat-cell "RIABCEW" at bounding box center [44, 187] width 46 height 25
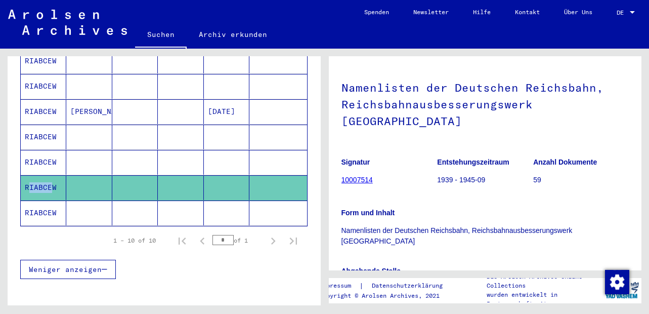
scroll to position [182, 0]
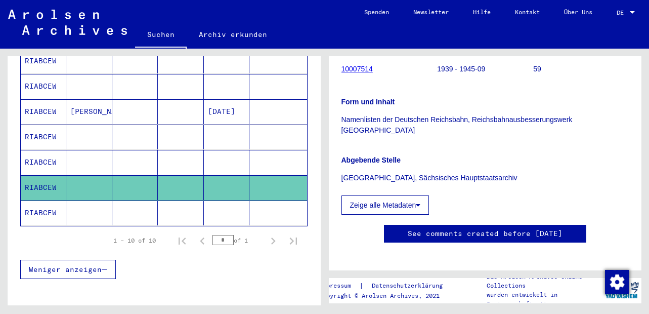
click at [40, 201] on mat-cell "RIABCEW" at bounding box center [44, 212] width 46 height 25
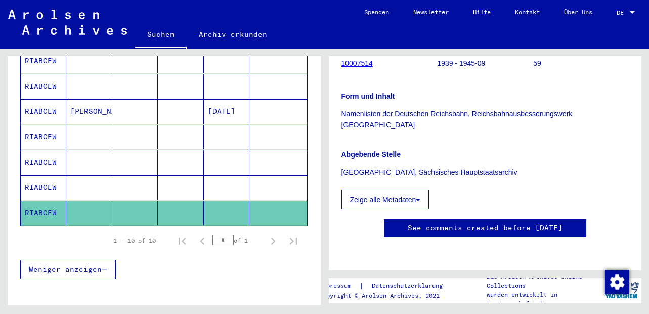
scroll to position [425, 0]
